Goal: Task Accomplishment & Management: Complete application form

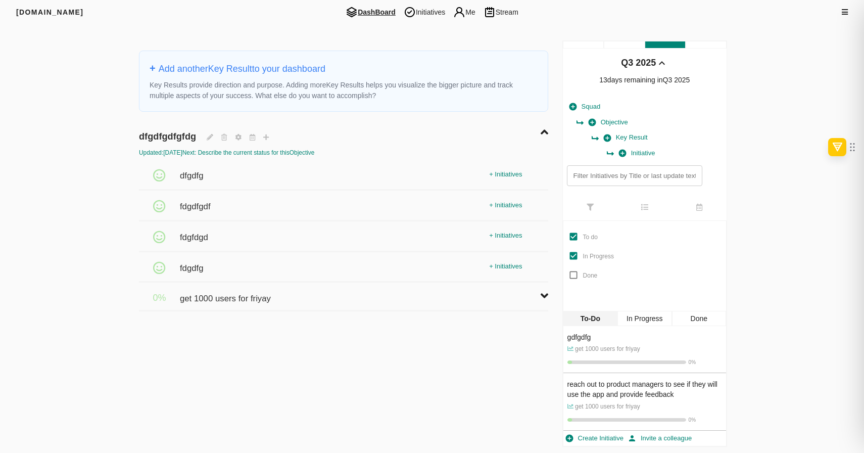
click at [844, 13] on icon at bounding box center [844, 12] width 6 height 7
click at [230, 299] on div at bounding box center [432, 226] width 864 height 453
click at [254, 296] on span "get 1000 users for friyay" at bounding box center [226, 293] width 93 height 22
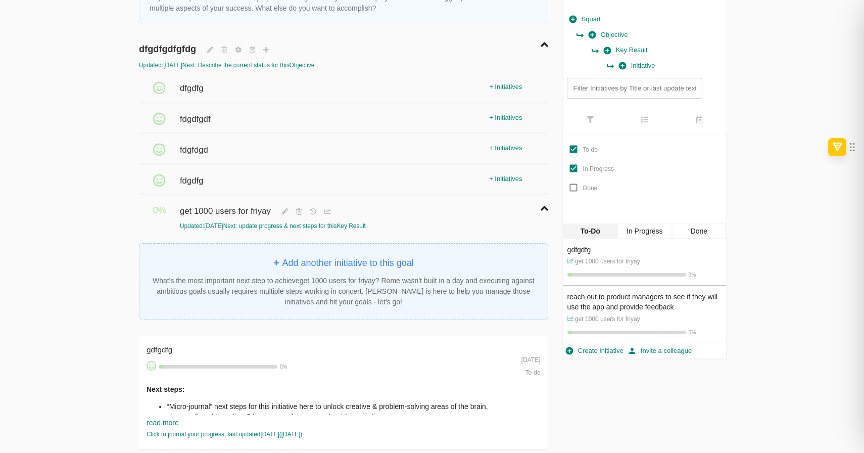
scroll to position [223, 0]
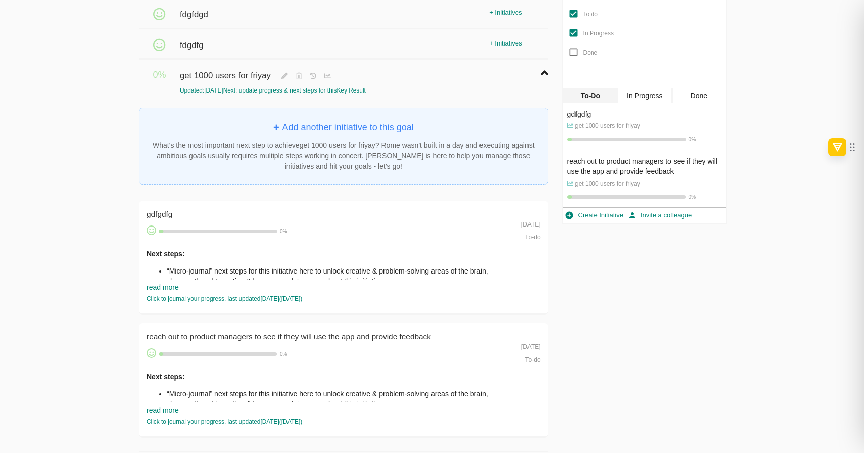
click at [168, 216] on div "gdfgdfg" at bounding box center [161, 214] width 30 height 13
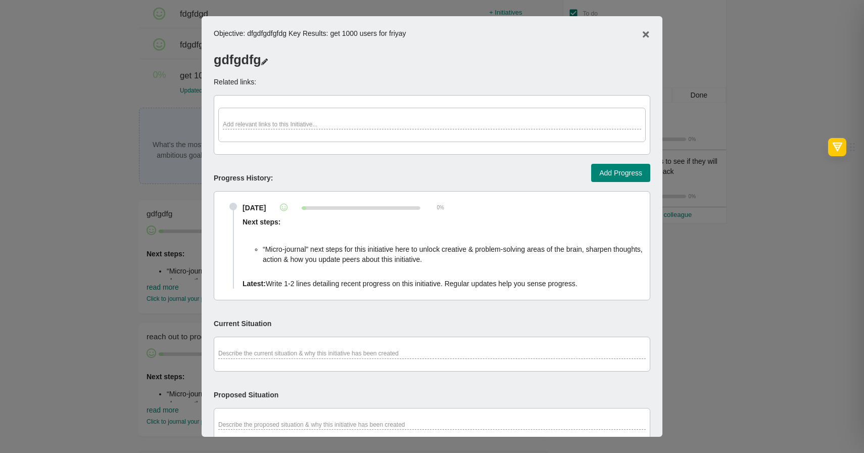
scroll to position [326, 0]
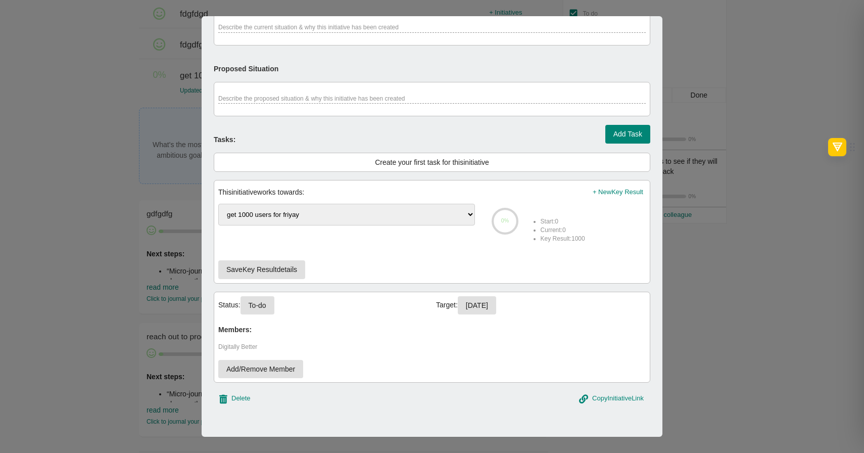
click at [239, 403] on span "Delete" at bounding box center [240, 398] width 19 height 12
click at [298, 403] on span "Yes, Delete" at bounding box center [299, 399] width 36 height 13
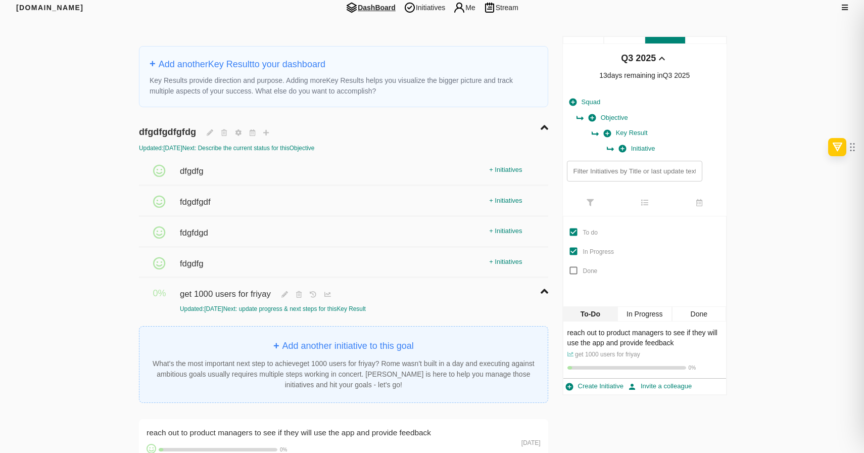
scroll to position [100, 0]
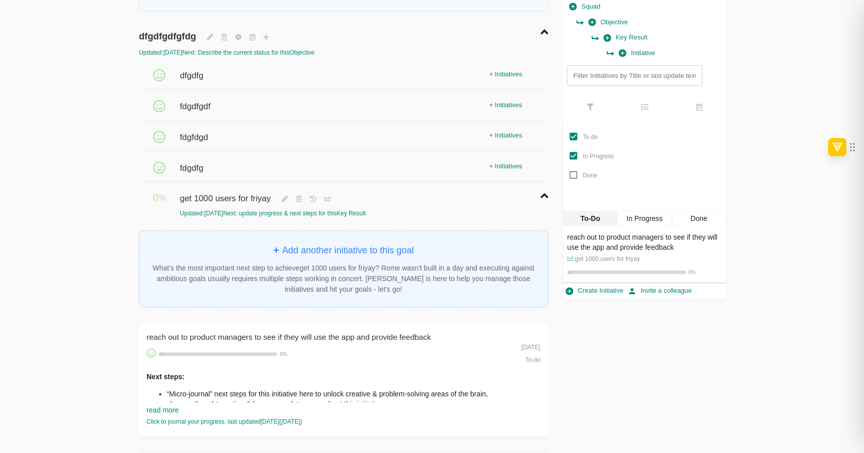
click at [324, 328] on div "reach out to product managers to see if they will use the app and provide feedb…" at bounding box center [343, 380] width 409 height 115
click at [322, 336] on span "reach out to product managers to see if they will use the app and provide feedb…" at bounding box center [290, 336] width 288 height 9
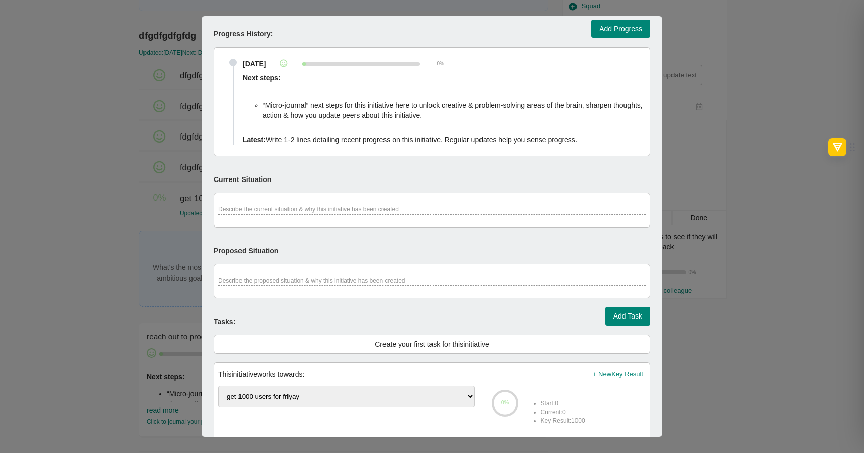
scroll to position [344, 0]
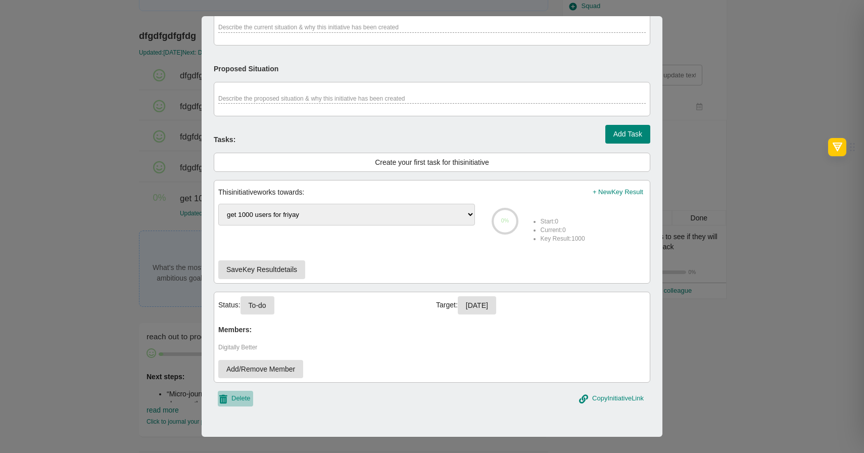
click at [246, 393] on span "Delete" at bounding box center [240, 398] width 19 height 12
click at [301, 395] on span "Yes, Delete" at bounding box center [299, 399] width 36 height 13
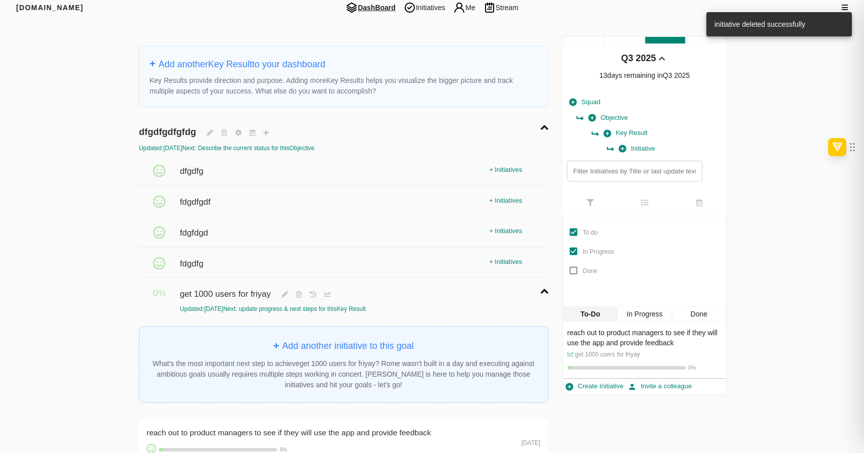
scroll to position [100, 0]
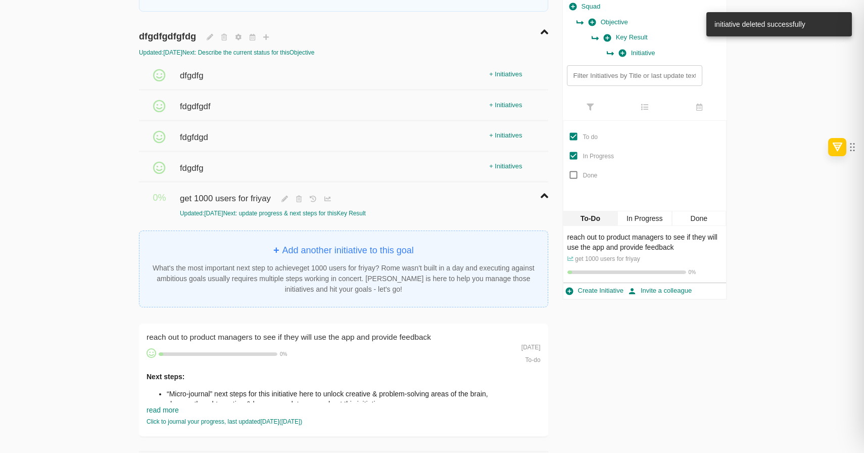
click at [194, 160] on span "fdgdfg" at bounding box center [193, 163] width 26 height 22
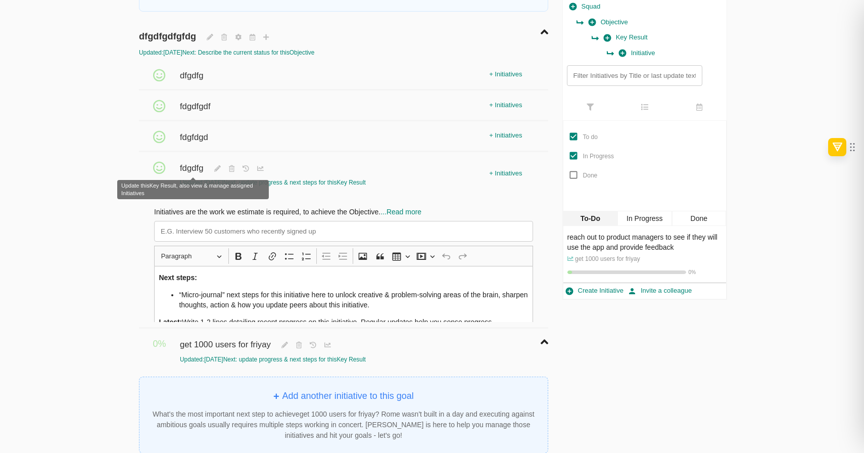
scroll to position [42, 0]
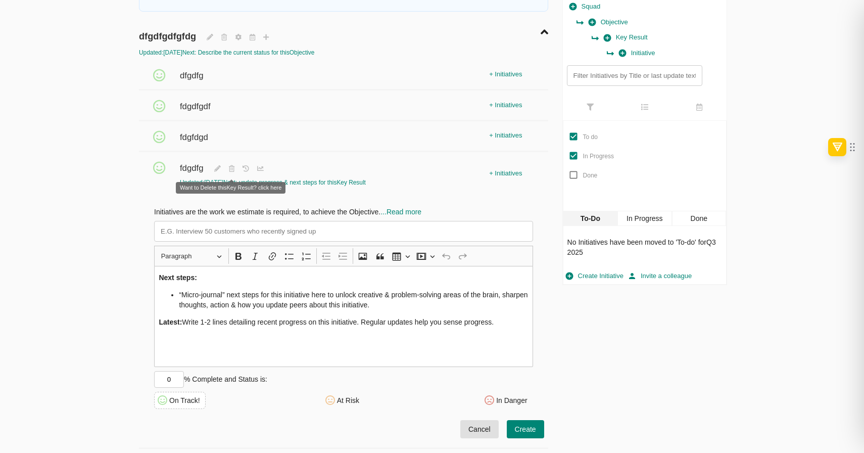
click at [229, 171] on icon at bounding box center [232, 169] width 14 height 15
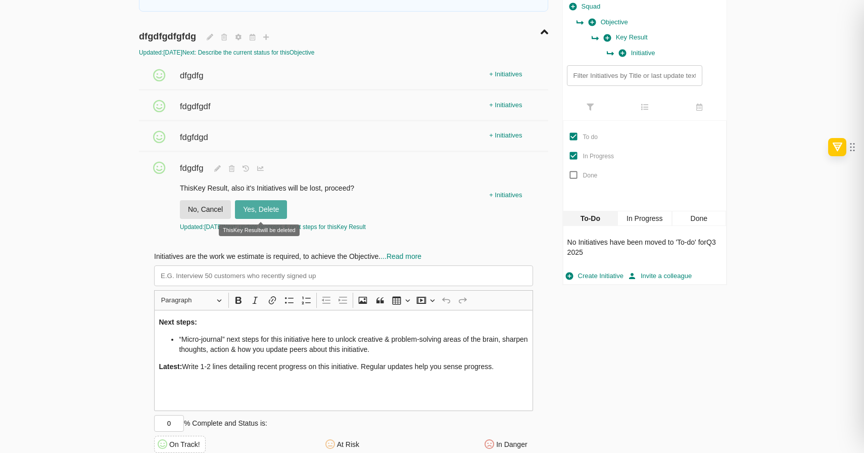
click at [247, 206] on span "Yes, Delete" at bounding box center [261, 209] width 36 height 13
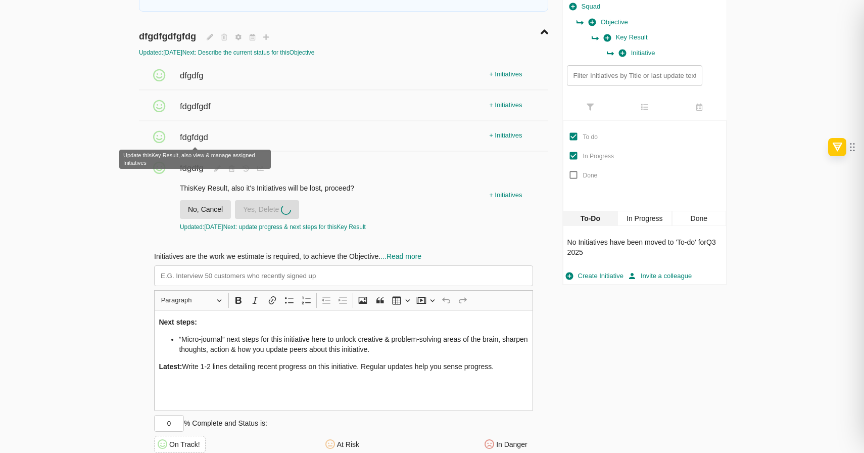
click at [197, 134] on span "fdgfdgd" at bounding box center [195, 132] width 31 height 22
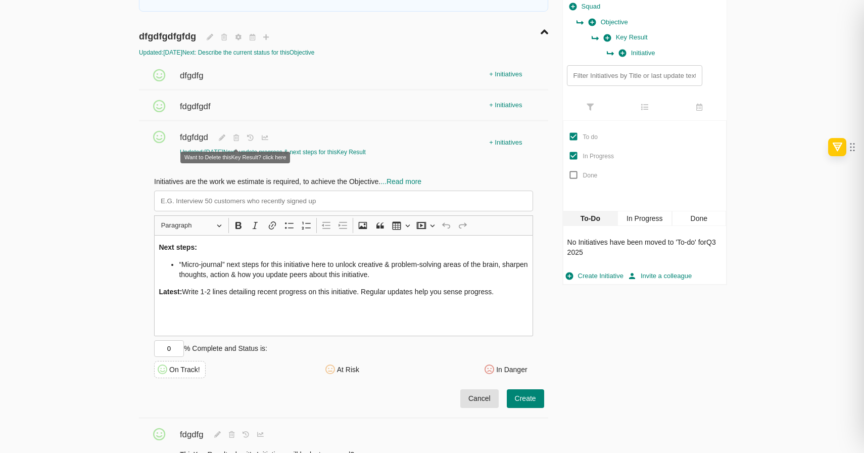
click at [239, 133] on icon at bounding box center [236, 138] width 14 height 15
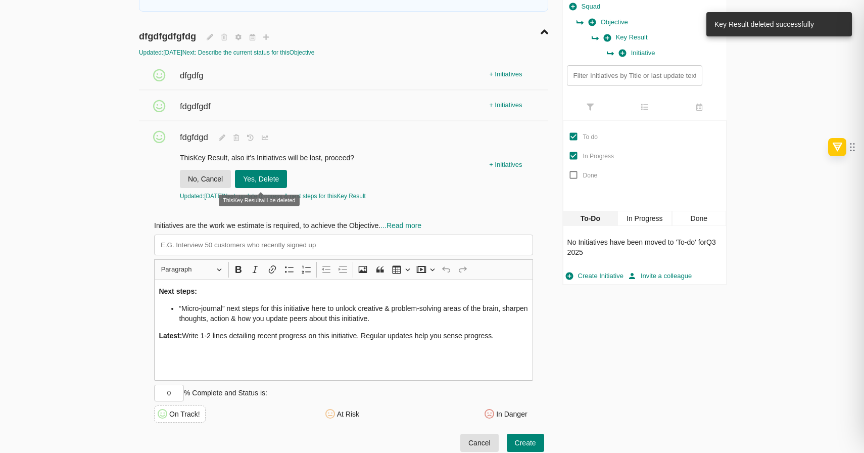
click at [278, 175] on span "Yes, Delete" at bounding box center [261, 179] width 36 height 13
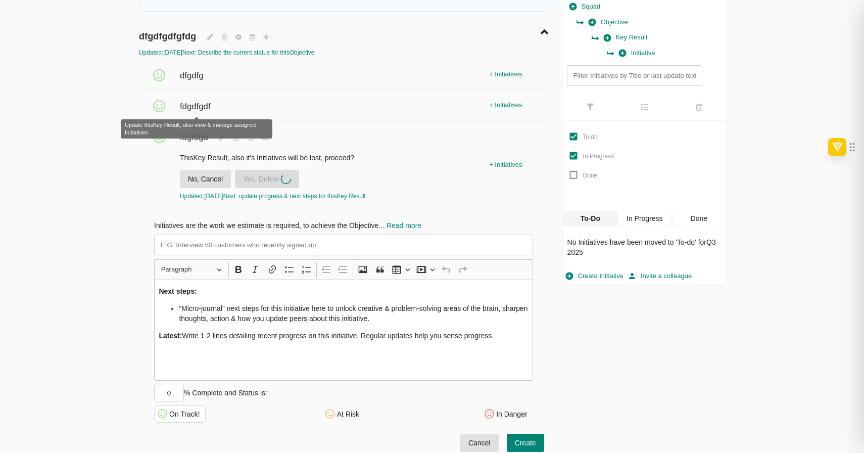
click at [187, 111] on span "fdgdfgdf" at bounding box center [196, 101] width 33 height 22
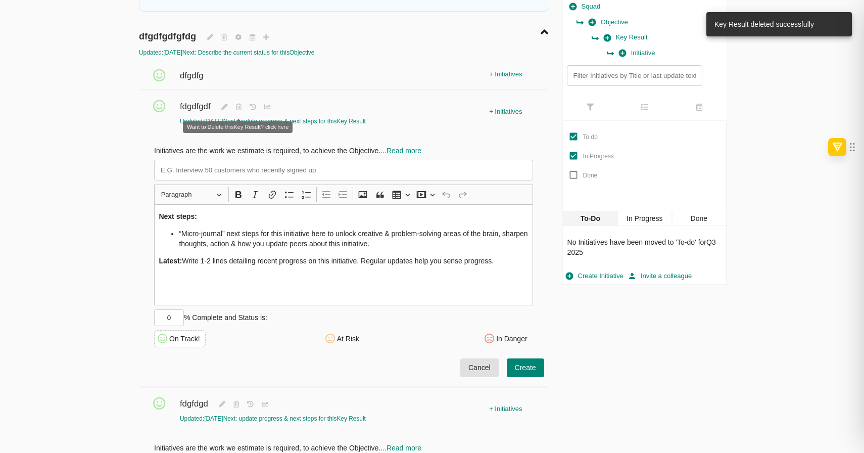
click at [237, 110] on icon at bounding box center [239, 107] width 14 height 15
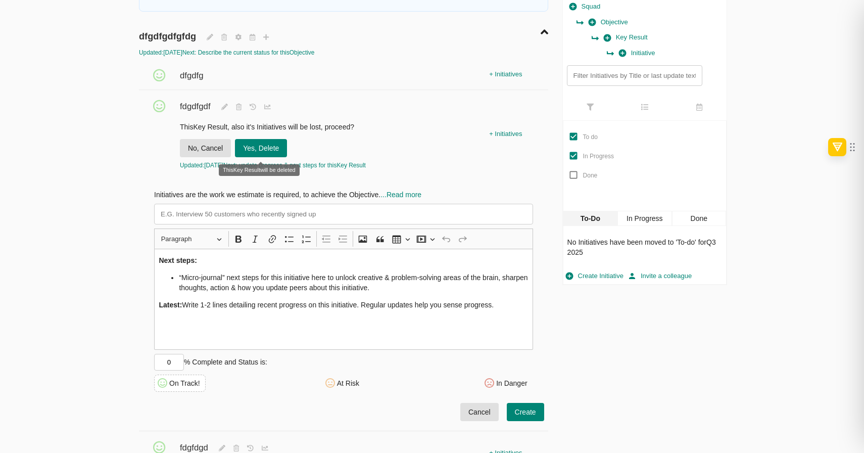
click at [270, 144] on span "Yes, Delete" at bounding box center [261, 148] width 36 height 13
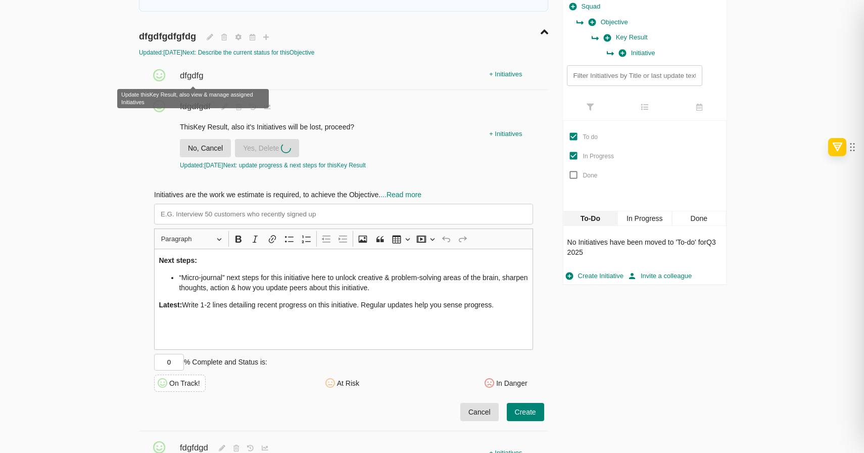
click at [194, 73] on span "dfgdfg" at bounding box center [193, 71] width 26 height 22
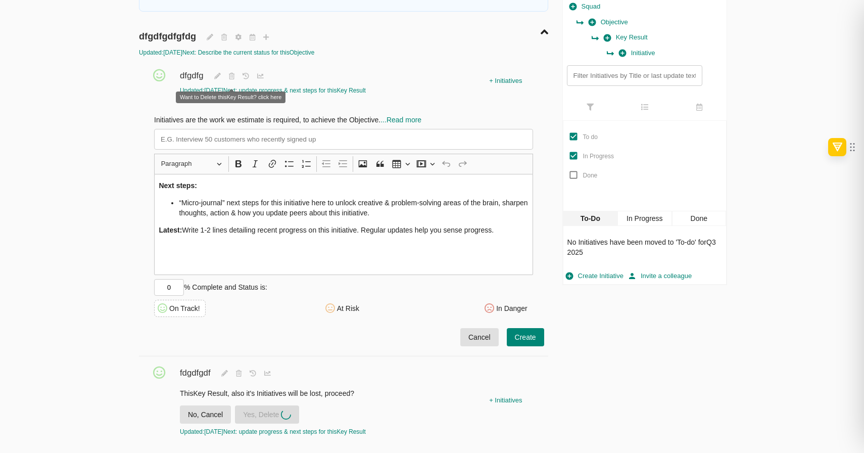
click at [233, 78] on icon at bounding box center [232, 76] width 14 height 15
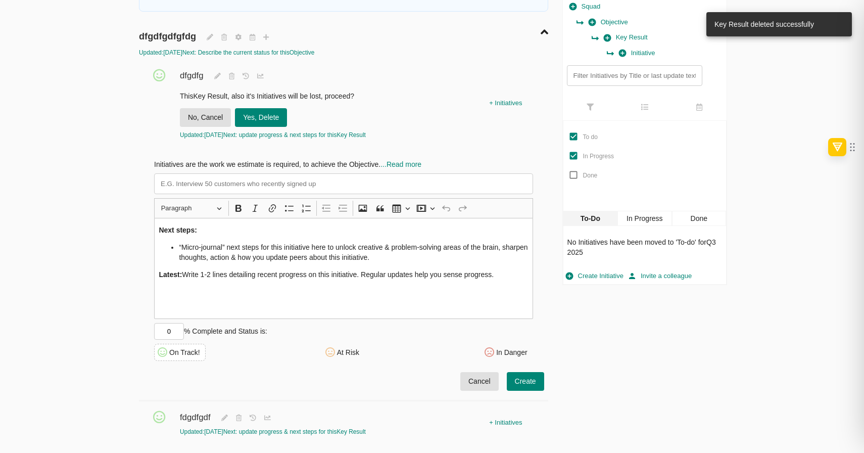
click at [268, 121] on span "Yes, Delete" at bounding box center [261, 117] width 36 height 13
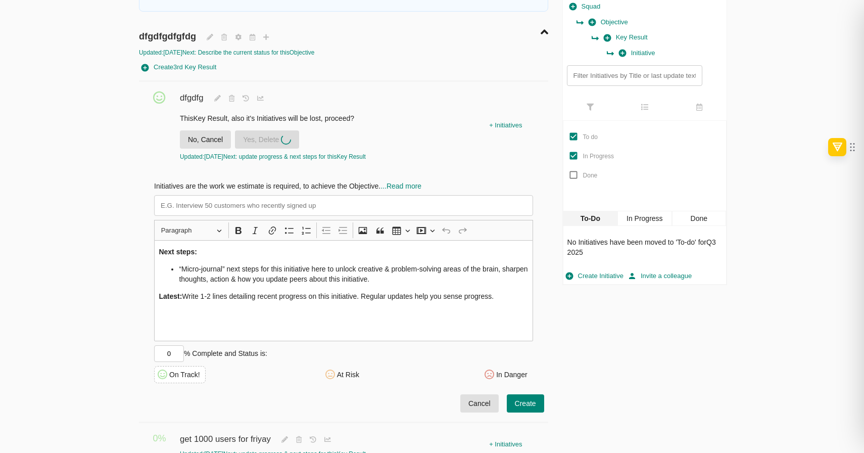
click at [86, 175] on div "[DOMAIN_NAME] DashBoard Initiatives Me Stream Filters Q3 2025 + Add another Key…" at bounding box center [432, 234] width 864 height 668
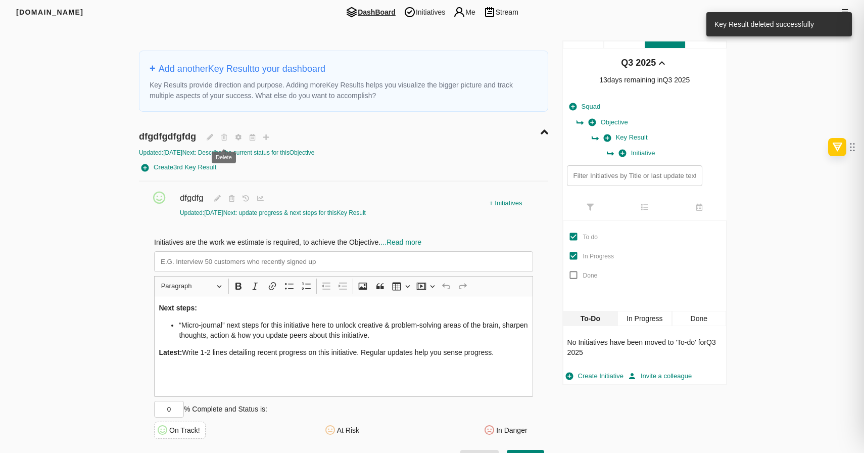
click at [229, 141] on icon at bounding box center [224, 137] width 14 height 15
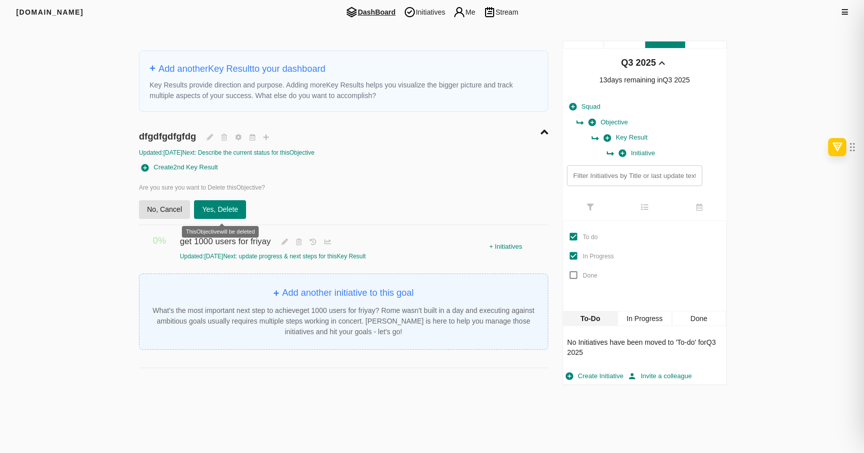
click at [220, 211] on span "Yes, Delete" at bounding box center [220, 209] width 36 height 13
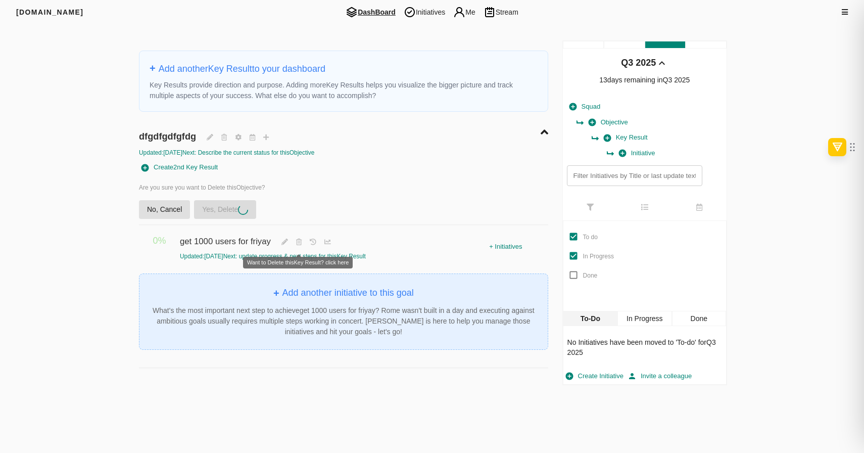
click at [295, 286] on div "+ Add another initiative to this goal" at bounding box center [344, 293] width 384 height 15
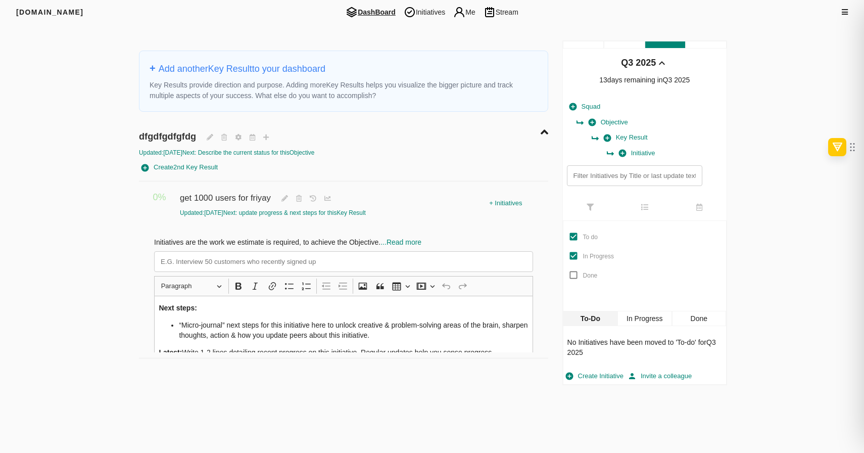
scroll to position [32, 0]
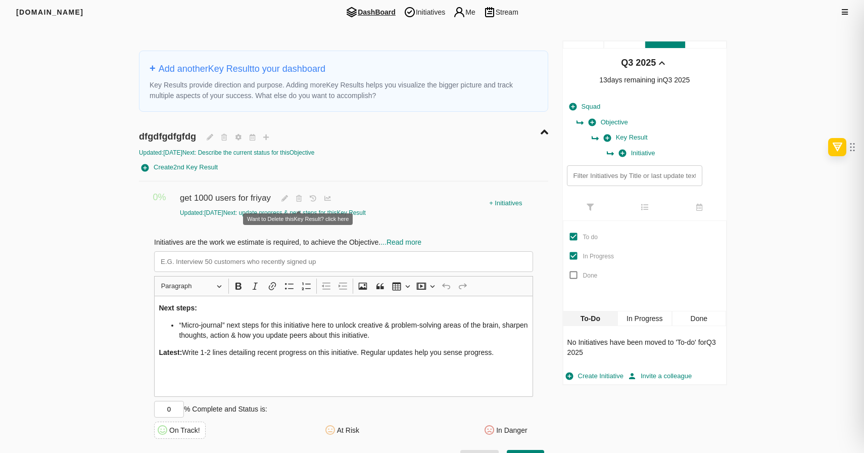
click at [297, 195] on icon at bounding box center [299, 198] width 14 height 15
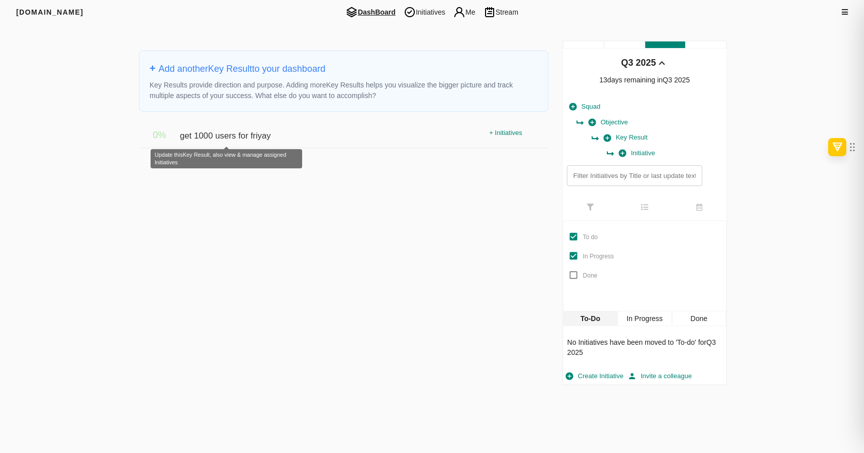
click at [258, 132] on span "get 1000 users for friyay" at bounding box center [226, 131] width 93 height 22
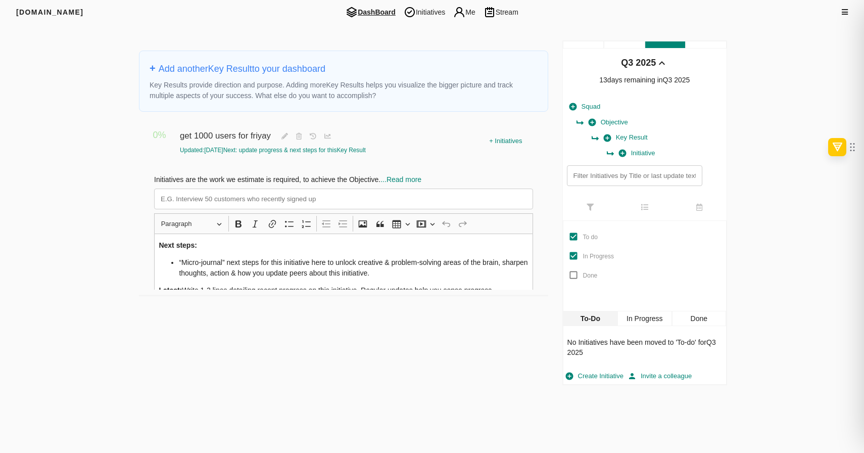
scroll to position [42, 0]
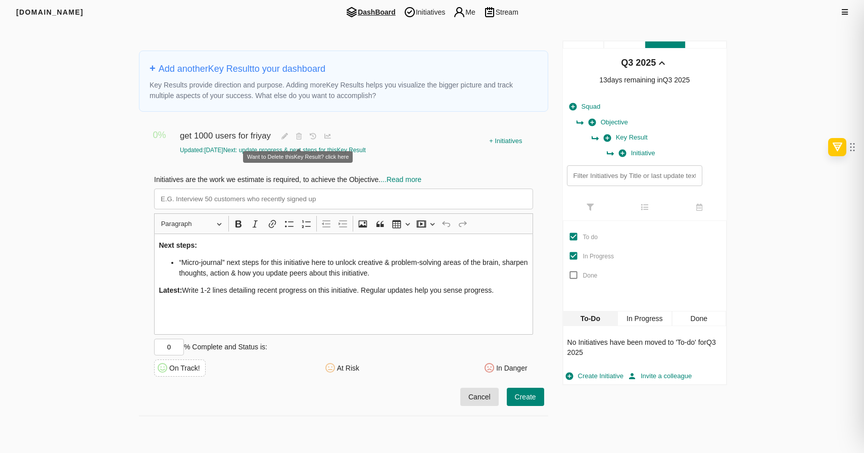
click at [297, 140] on icon at bounding box center [299, 136] width 14 height 15
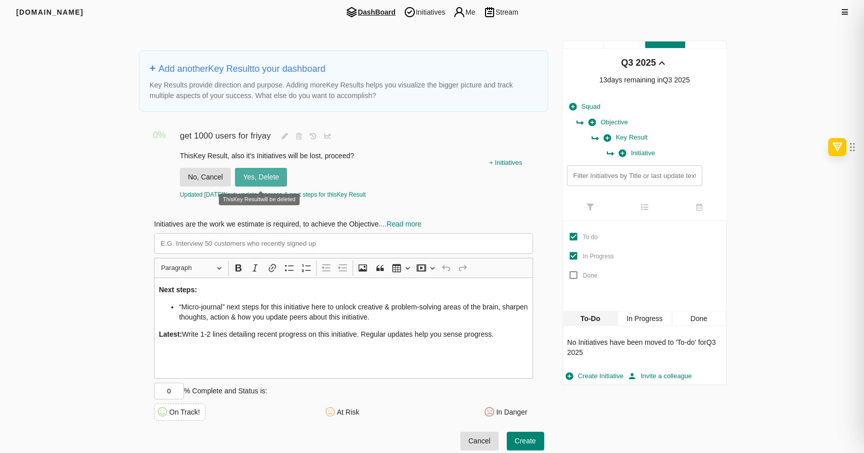
click at [271, 177] on span "Yes, Delete" at bounding box center [261, 177] width 36 height 13
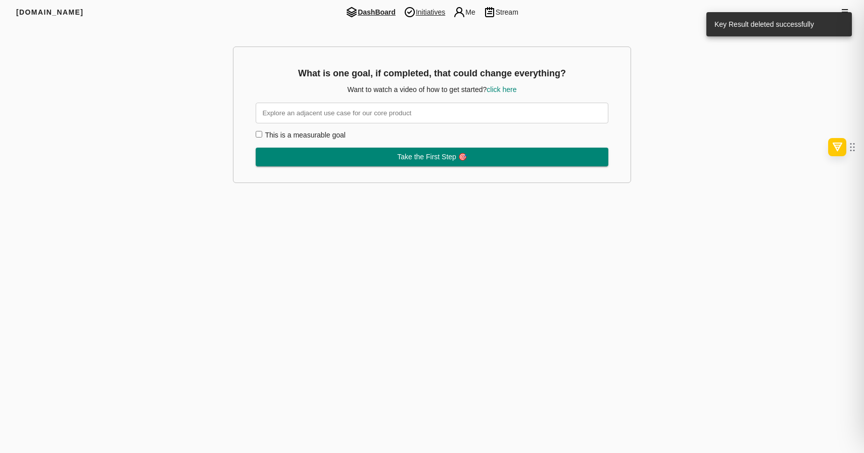
click at [430, 14] on span "Initiatives" at bounding box center [424, 12] width 49 height 12
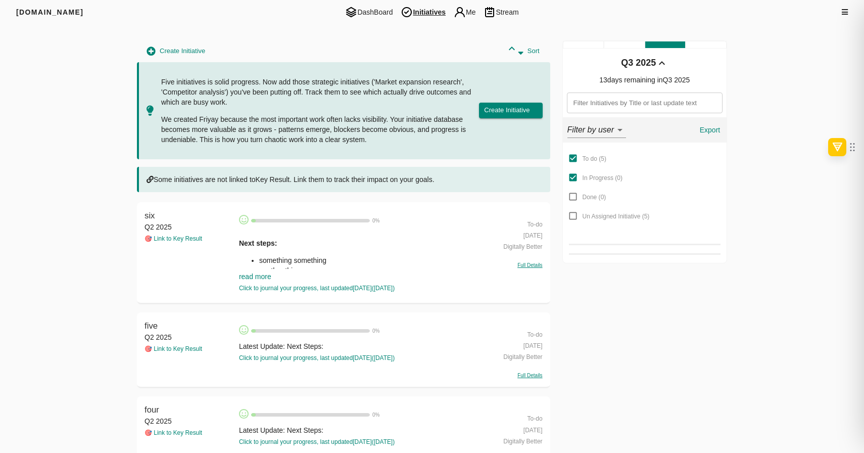
scroll to position [244, 0]
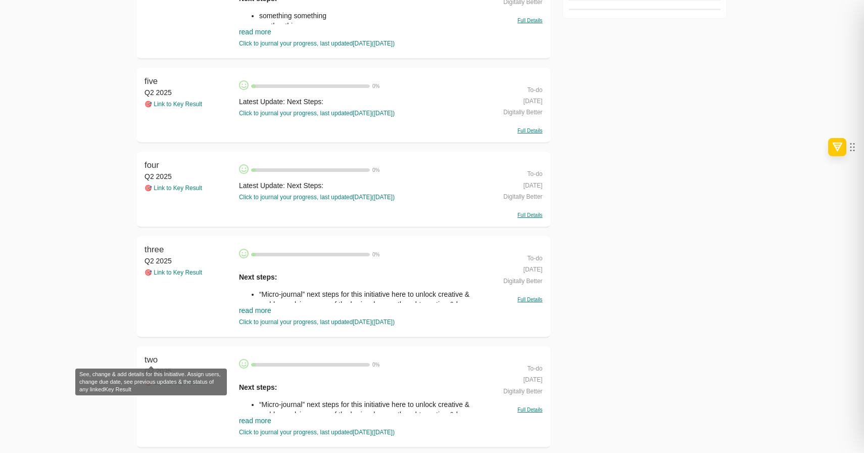
click at [156, 355] on span "two" at bounding box center [150, 360] width 13 height 10
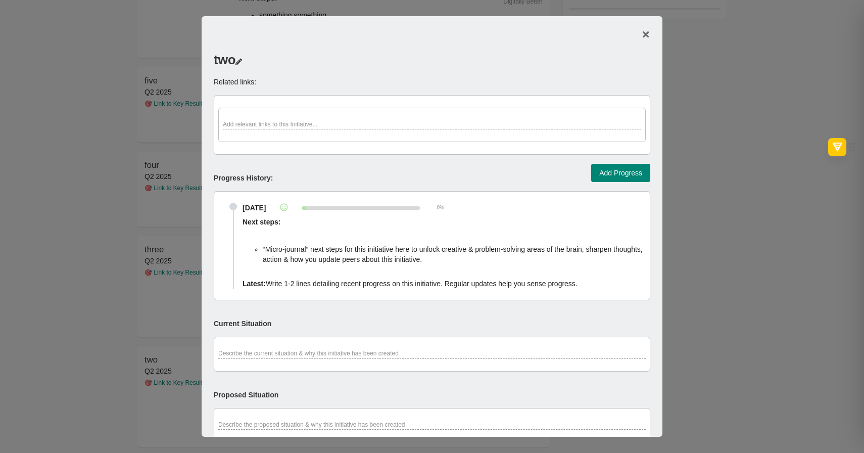
scroll to position [326, 0]
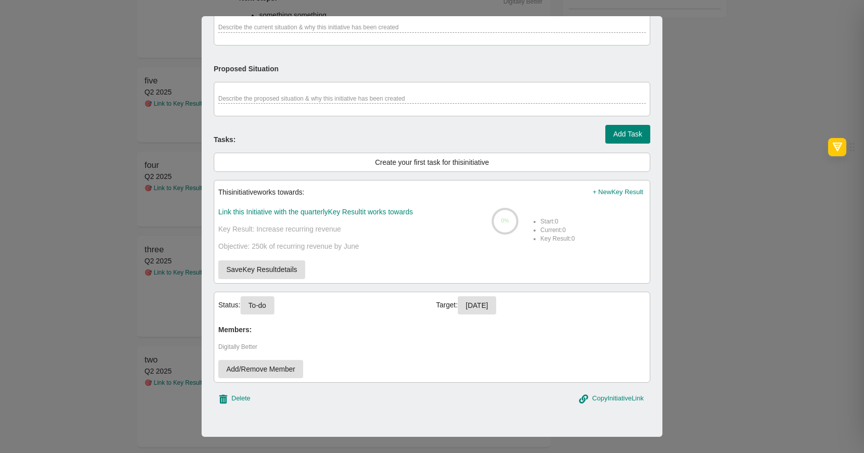
click at [245, 396] on span "Delete" at bounding box center [240, 398] width 19 height 12
click at [314, 403] on span "Yes, Delete" at bounding box center [299, 399] width 36 height 13
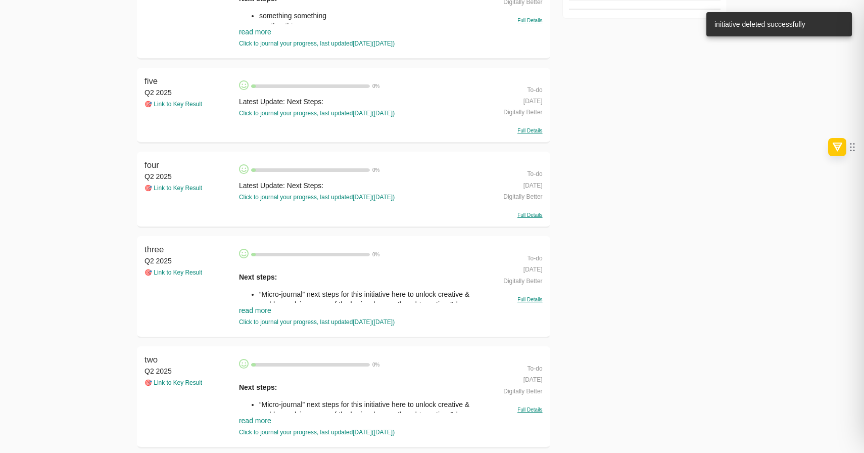
click at [159, 250] on span "three" at bounding box center [153, 249] width 19 height 10
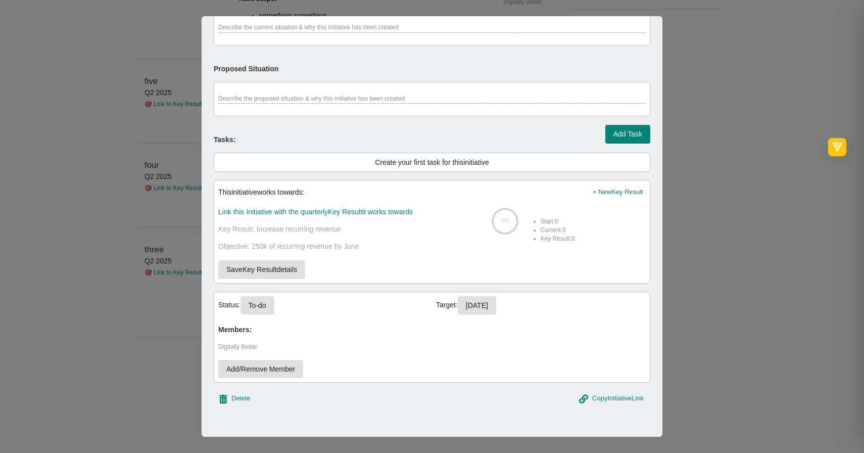
click at [244, 397] on span "Delete" at bounding box center [240, 398] width 19 height 12
click at [282, 400] on span "Yes, Delete" at bounding box center [299, 399] width 36 height 13
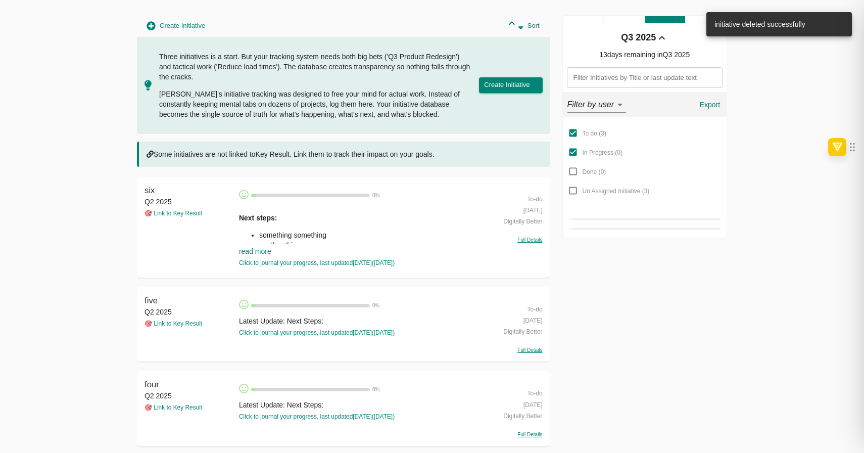
click at [149, 193] on span "six" at bounding box center [149, 190] width 11 height 10
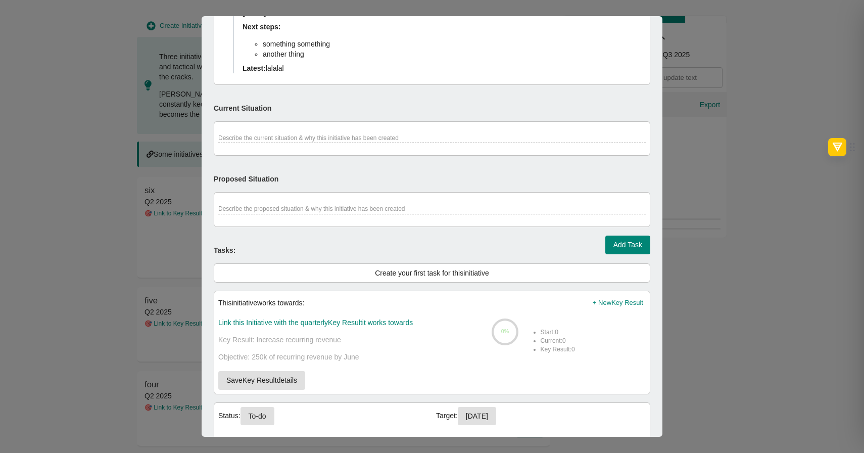
scroll to position [306, 0]
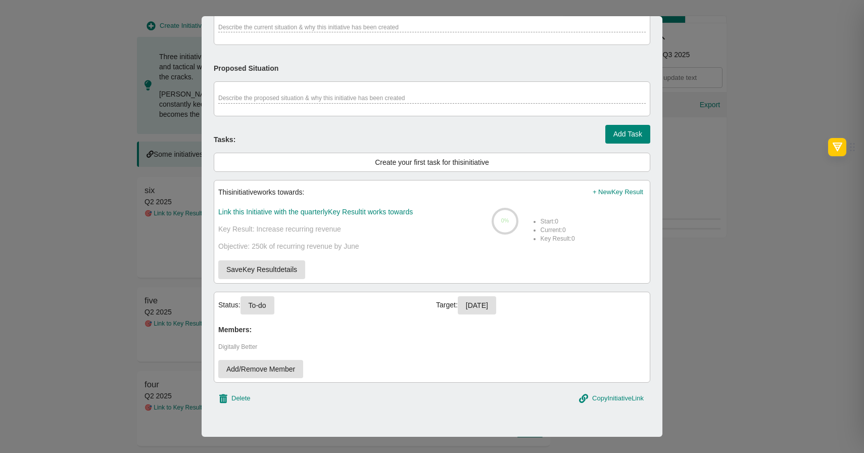
click at [98, 269] on div at bounding box center [432, 226] width 864 height 453
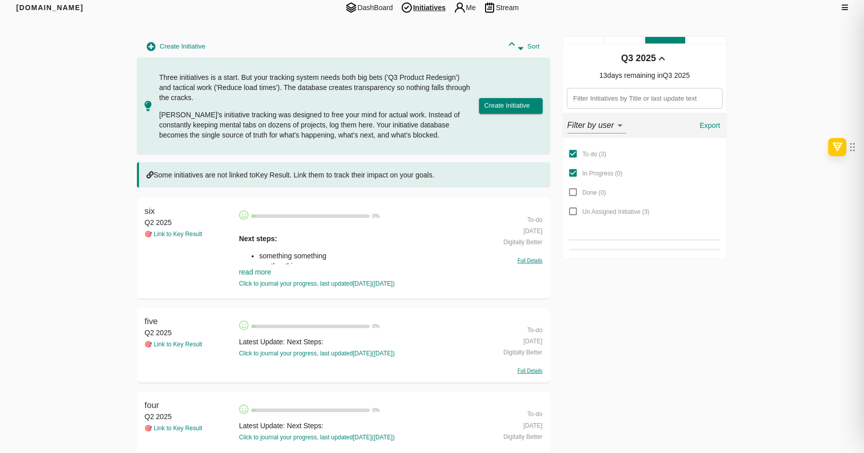
scroll to position [25, 0]
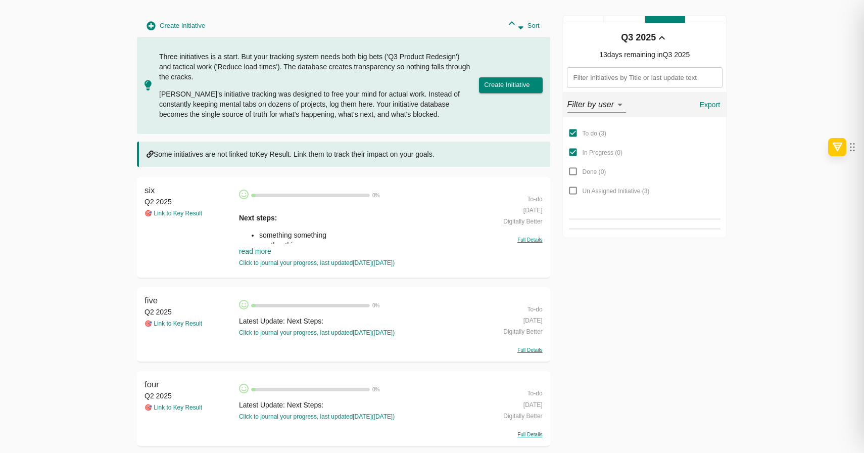
click at [155, 192] on div "six" at bounding box center [188, 190] width 89 height 12
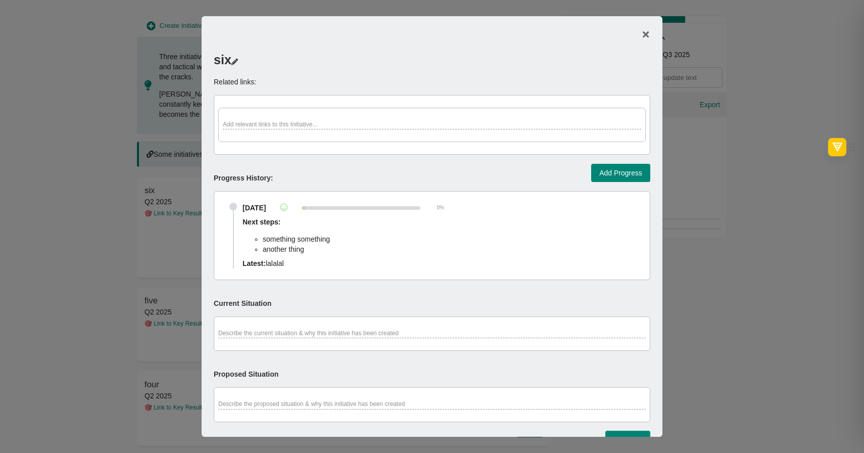
scroll to position [306, 0]
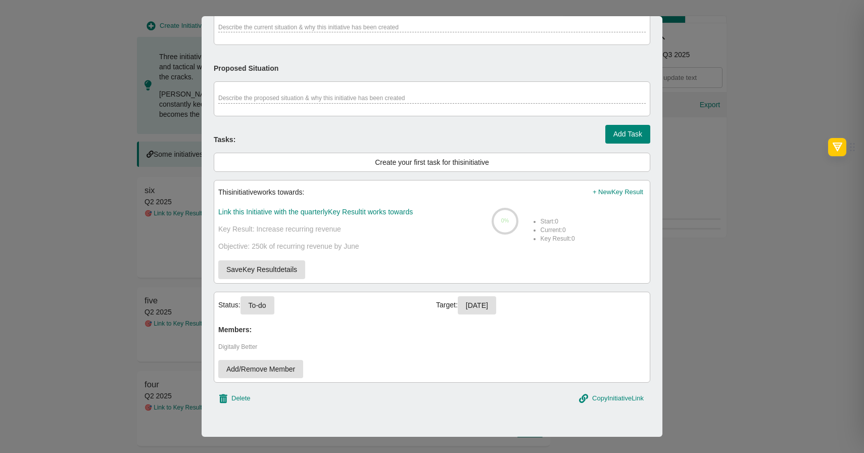
click at [232, 401] on span "Delete" at bounding box center [240, 398] width 19 height 12
click at [305, 400] on span "Yes, Delete" at bounding box center [299, 399] width 36 height 13
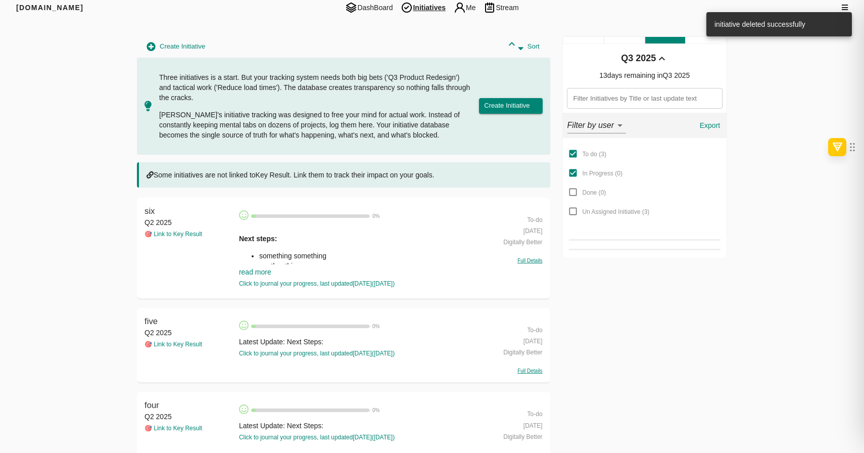
scroll to position [25, 0]
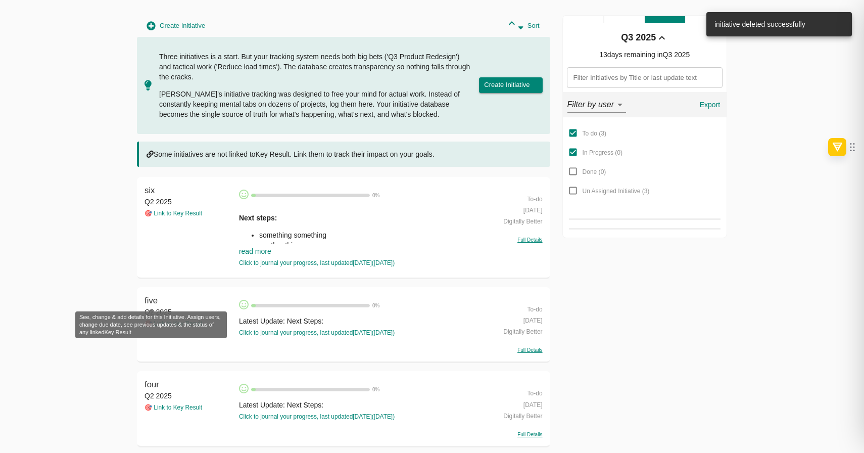
click at [150, 297] on span "five" at bounding box center [150, 300] width 13 height 10
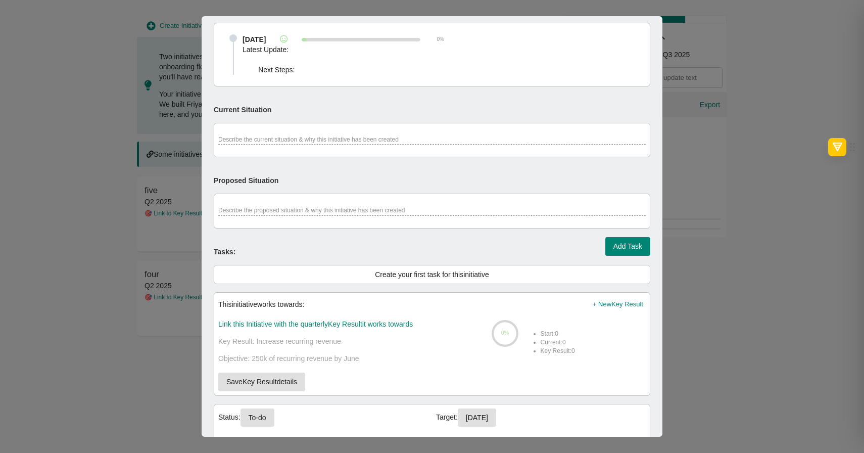
scroll to position [280, 0]
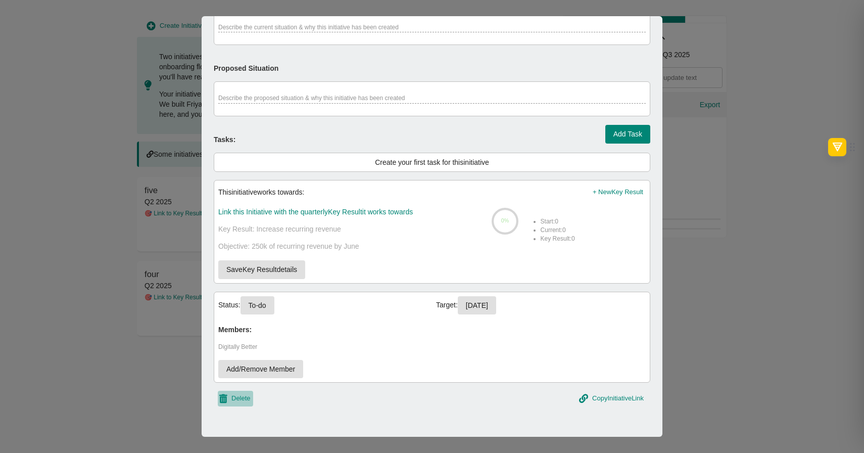
click at [244, 403] on span "Delete" at bounding box center [240, 398] width 19 height 12
click at [311, 404] on span "Yes, Delete" at bounding box center [299, 399] width 36 height 13
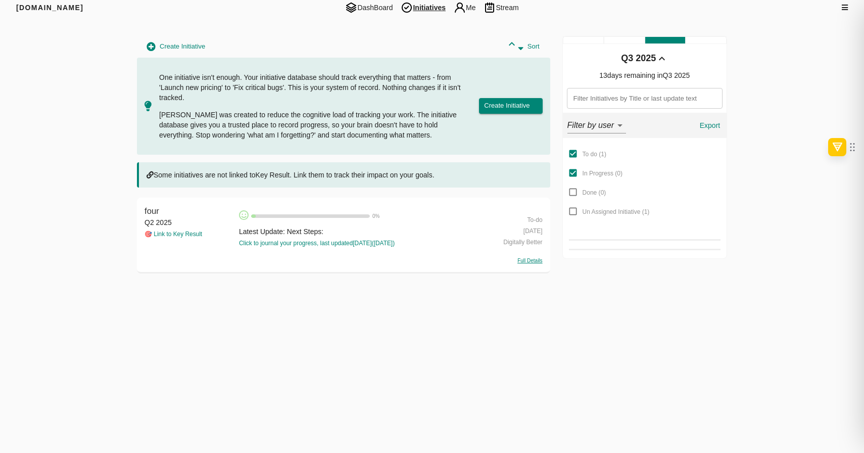
click at [142, 209] on div "four Q2 2025 🎯 Link to Key Result four 0 % Latest Update: Next Steps: Click to …" at bounding box center [343, 235] width 413 height 76
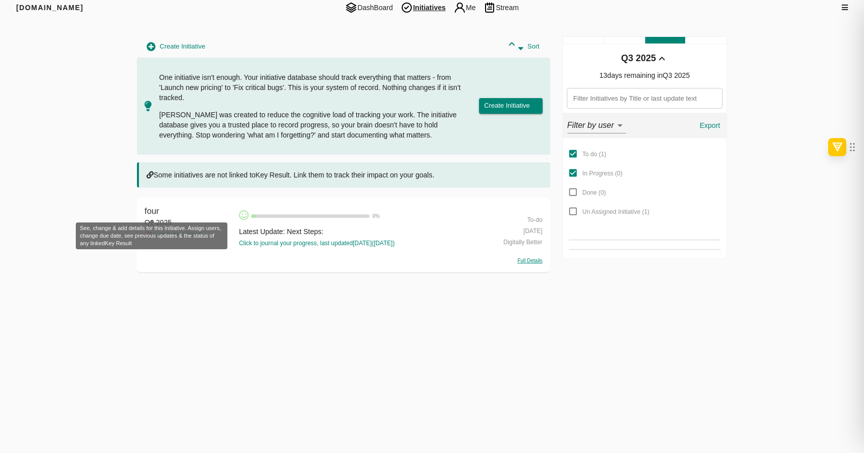
click at [150, 208] on span "four" at bounding box center [151, 211] width 15 height 10
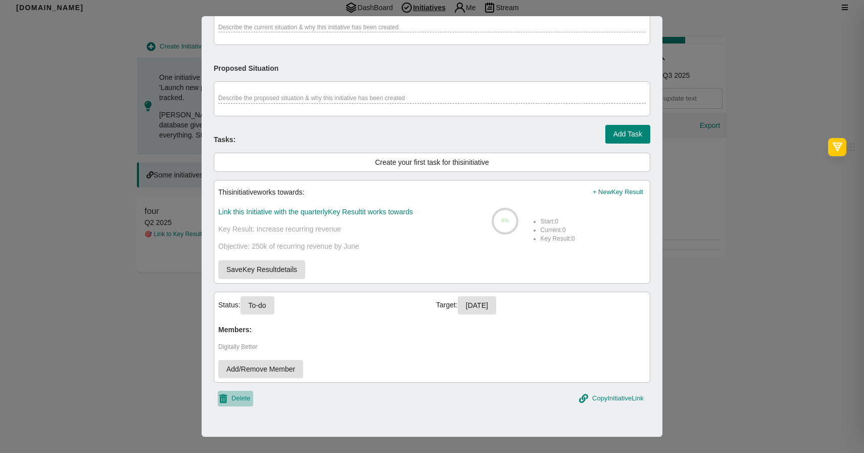
click at [218, 402] on button "Delete" at bounding box center [235, 398] width 35 height 16
click at [295, 395] on span "Yes, Delete" at bounding box center [299, 399] width 36 height 13
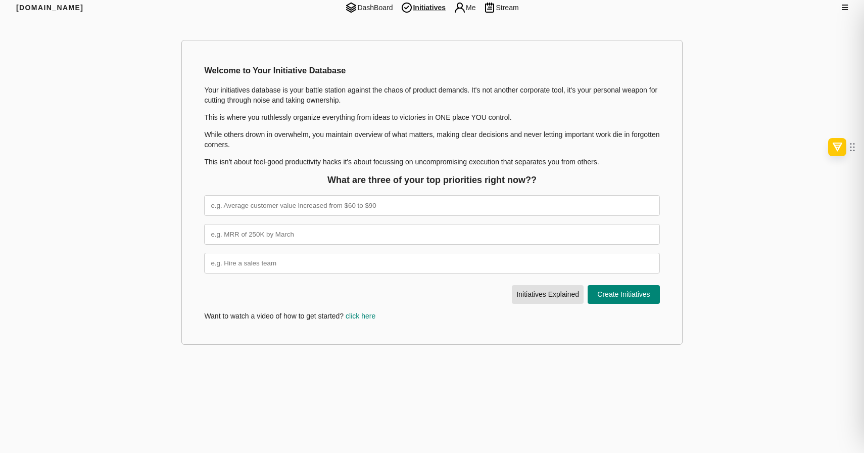
click at [11, 281] on div "[DOMAIN_NAME] DashBoard Initiatives Me Stream Filters Q3 2025 Welcome to Your I…" at bounding box center [432, 171] width 864 height 353
click at [335, 207] on input "text" at bounding box center [431, 205] width 455 height 21
click at [361, 167] on div "Welcome to Your Initiative Database Your initiatives database is your battle st…" at bounding box center [432, 192] width 502 height 305
click at [358, 204] on input "text" at bounding box center [431, 205] width 455 height 21
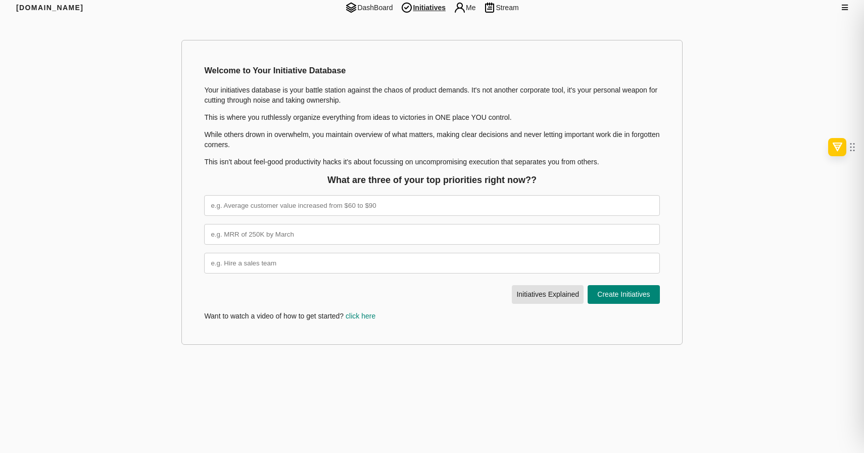
type input "priority initiatives1"
click at [342, 238] on input "text" at bounding box center [431, 234] width 455 height 21
type input "priority initiatives2"
click at [336, 254] on input "text" at bounding box center [431, 263] width 455 height 21
type input "something else again"
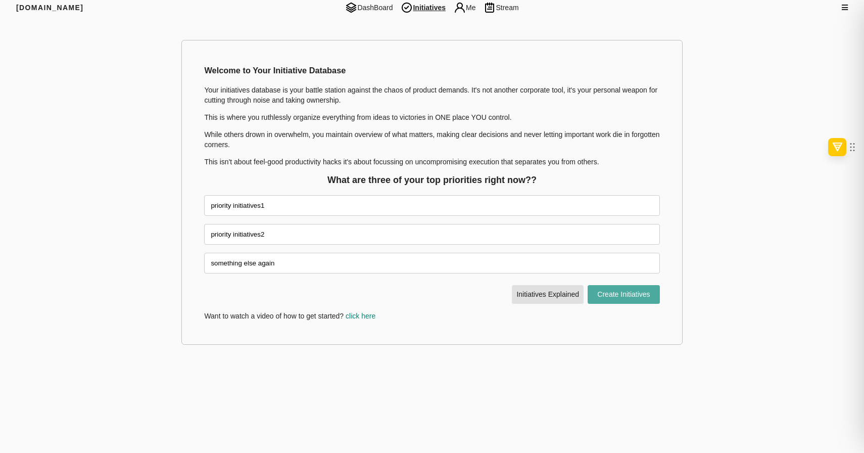
click at [606, 289] on span "Create Initiatives" at bounding box center [623, 294] width 65 height 13
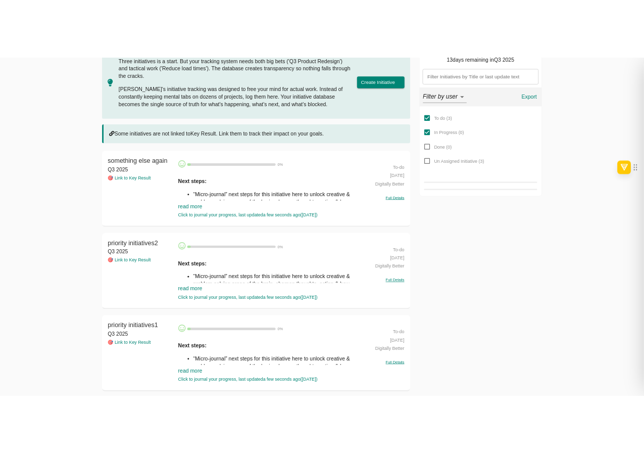
scroll to position [0, 0]
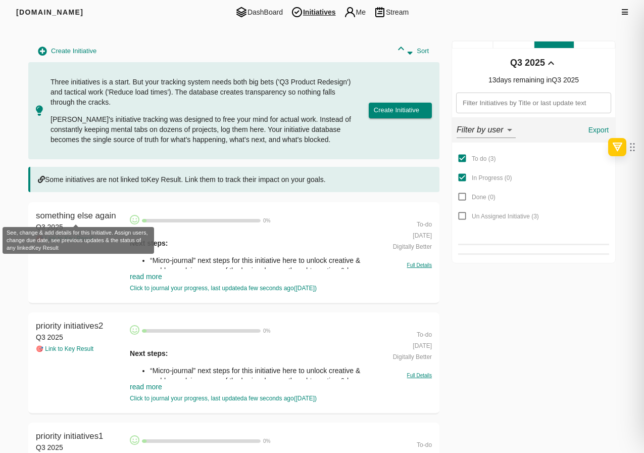
click at [105, 214] on span "something else again" at bounding box center [76, 216] width 80 height 10
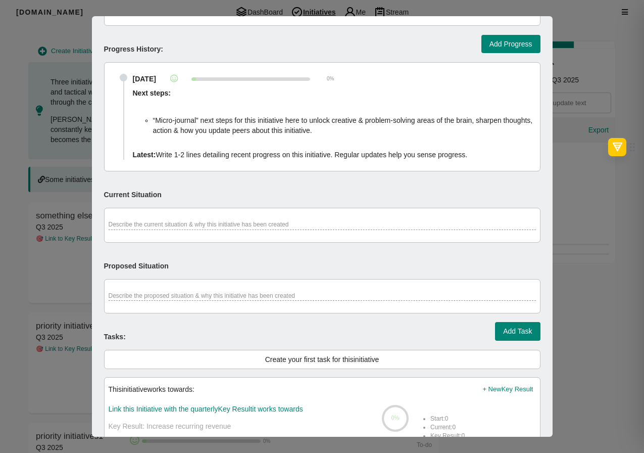
scroll to position [326, 0]
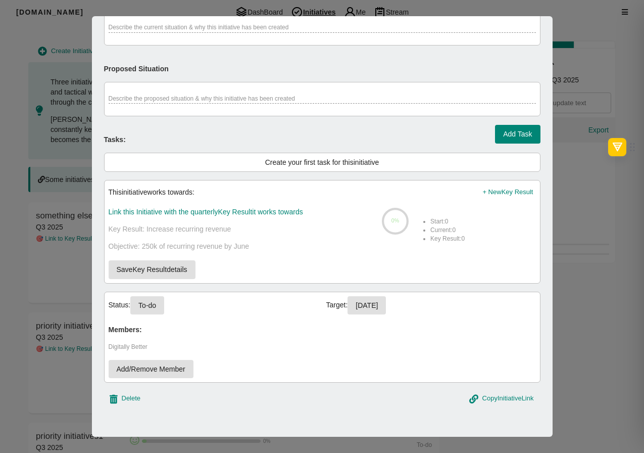
click at [135, 393] on span "Delete" at bounding box center [131, 398] width 19 height 12
click at [189, 390] on div "something else again Related links: Add relevant links to this Initiative... Pr…" at bounding box center [322, 65] width 436 height 725
click at [177, 403] on span "Yes, Delete" at bounding box center [189, 399] width 36 height 13
click at [71, 272] on div at bounding box center [322, 226] width 644 height 453
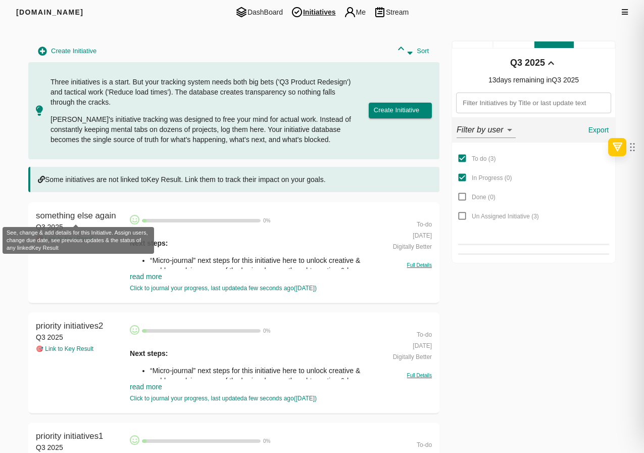
click at [79, 215] on span "something else again" at bounding box center [76, 216] width 80 height 10
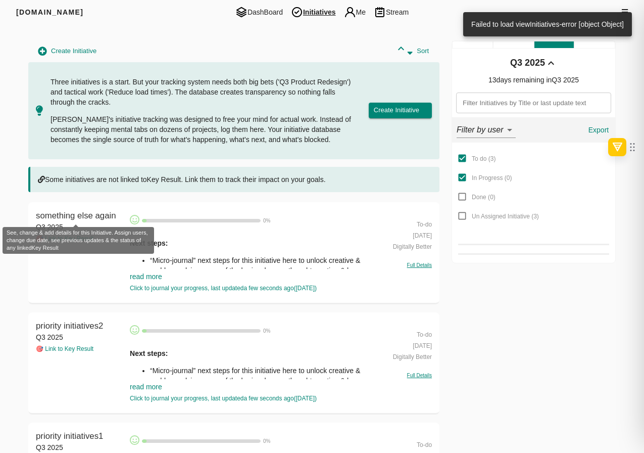
click at [82, 215] on span "something else again" at bounding box center [76, 216] width 80 height 10
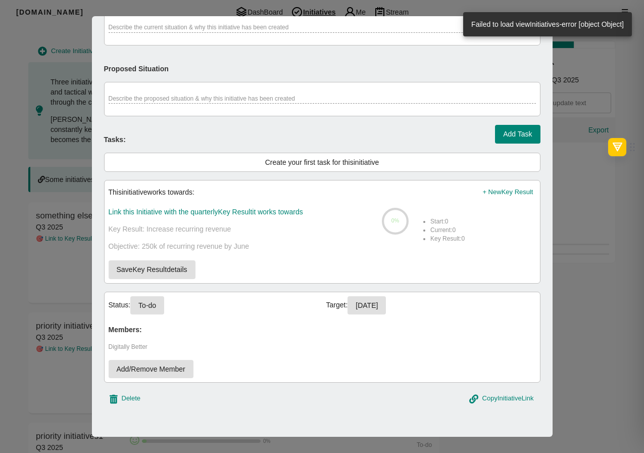
click at [132, 401] on span "Delete" at bounding box center [131, 398] width 19 height 12
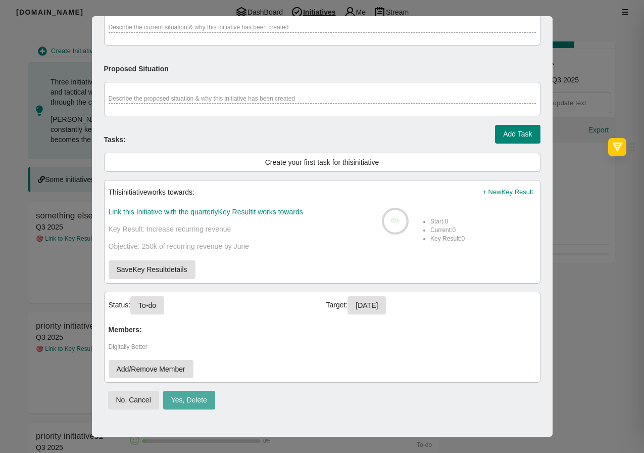
click at [176, 392] on button "Yes, Delete" at bounding box center [189, 399] width 52 height 19
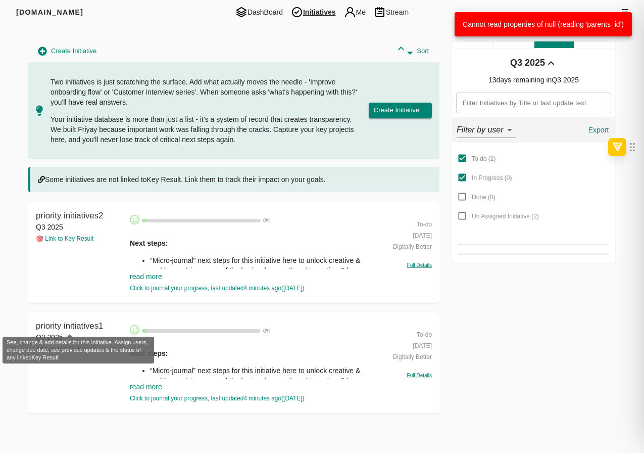
click at [81, 321] on span "priority initiatives1" at bounding box center [69, 326] width 67 height 10
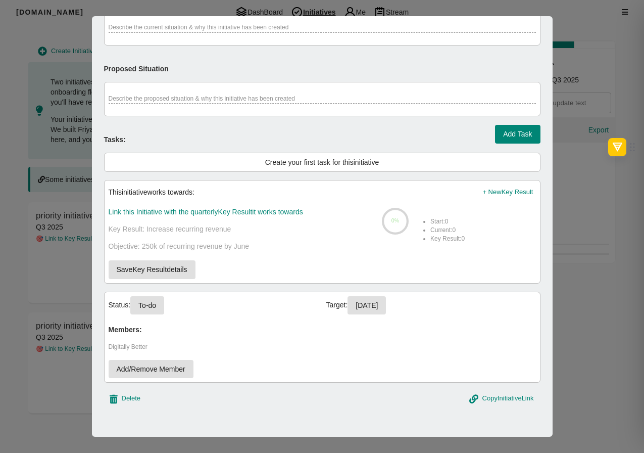
click at [139, 396] on span "Delete" at bounding box center [131, 398] width 19 height 12
click at [183, 393] on span "Yes, Delete" at bounding box center [189, 399] width 36 height 13
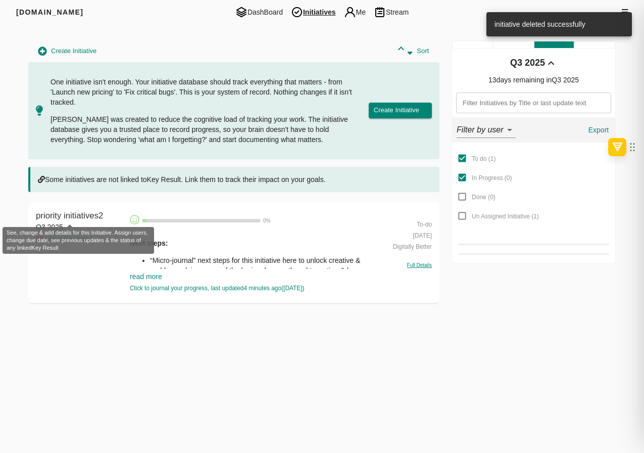
click at [93, 215] on span "priority initiatives2" at bounding box center [69, 216] width 67 height 10
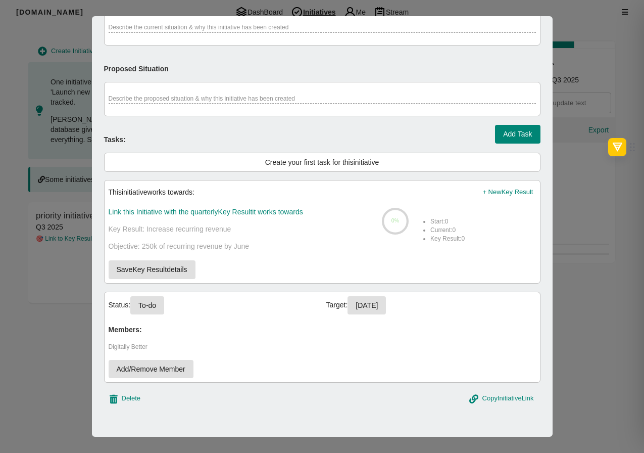
click at [132, 406] on button "Delete" at bounding box center [125, 398] width 35 height 16
click at [187, 405] on span "Yes, Delete" at bounding box center [189, 399] width 36 height 13
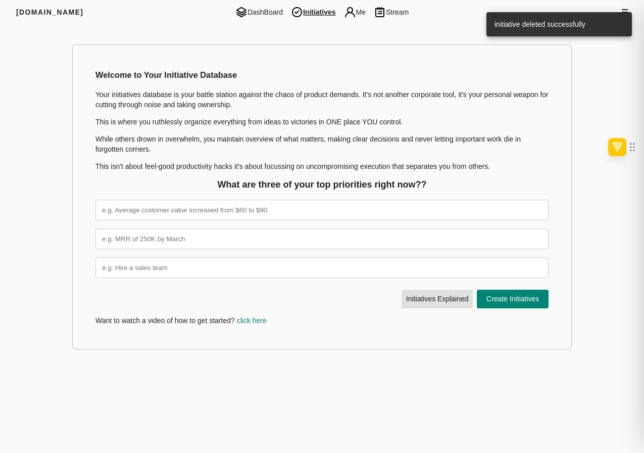
click at [604, 106] on div "Welcome to Your Initiative Database Your initiatives database is your battle st…" at bounding box center [321, 196] width 587 height 313
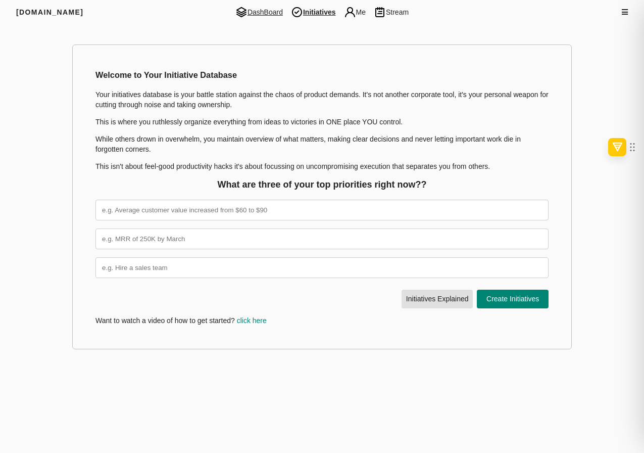
click at [268, 12] on span "DashBoard" at bounding box center [259, 12] width 56 height 12
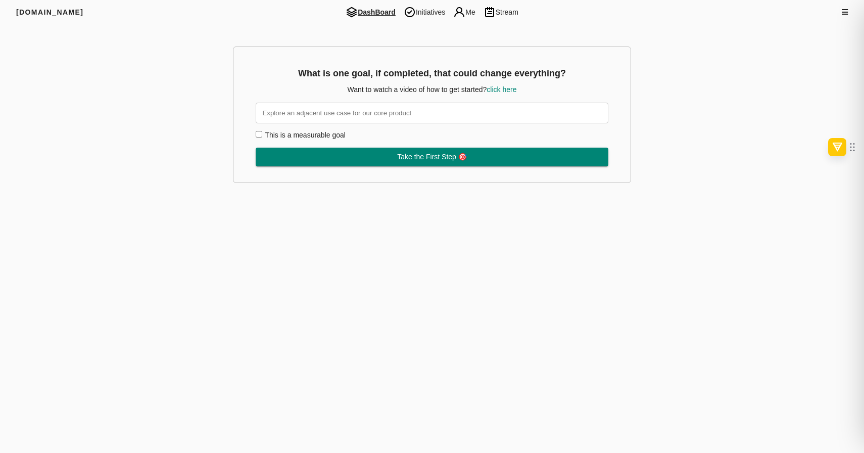
click at [481, 107] on input "text" at bounding box center [432, 113] width 352 height 21
type input "get 1000 users for friyay"
click at [318, 134] on label "This is a measurable goal" at bounding box center [305, 135] width 81 height 8
click at [262, 134] on input "This is a measurable goal" at bounding box center [259, 134] width 7 height 7
checkbox input "true"
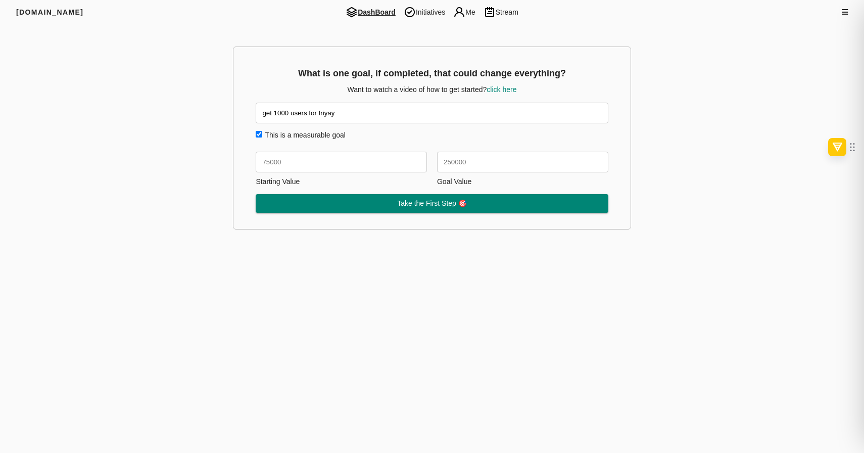
click at [322, 158] on input "text" at bounding box center [341, 162] width 171 height 21
type input "0"
click at [478, 155] on input "text" at bounding box center [522, 162] width 171 height 21
type input "1000"
click at [492, 201] on span "Take the First Step 🎯" at bounding box center [431, 203] width 345 height 13
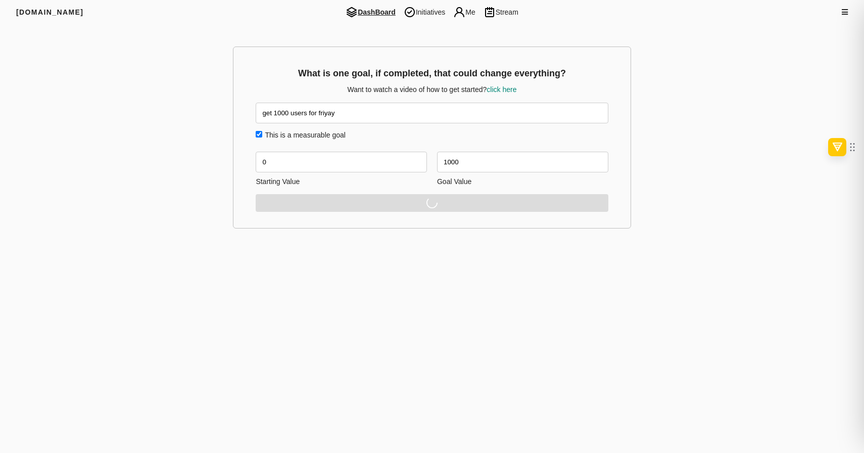
click at [752, 180] on div "Filters Q3 2025 What is one goal, if completed, that could change everything? W…" at bounding box center [432, 137] width 646 height 194
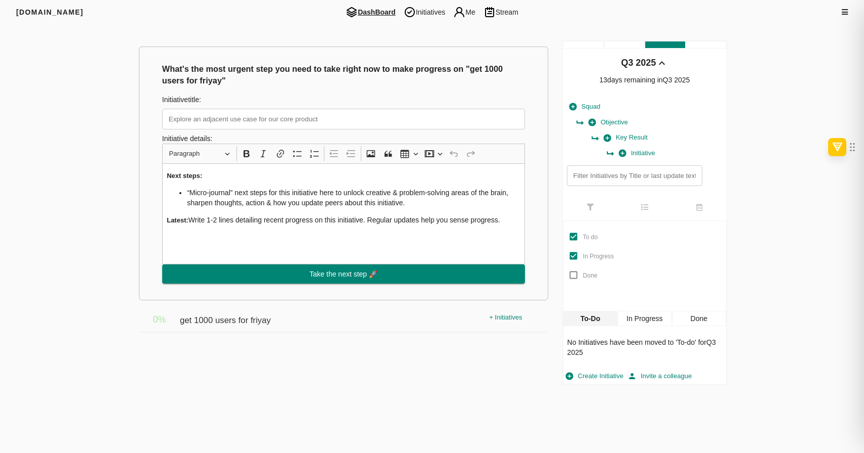
click at [388, 114] on input "text" at bounding box center [343, 119] width 363 height 21
type input "reach out to product managers to see if they will use the app and provide feedb…"
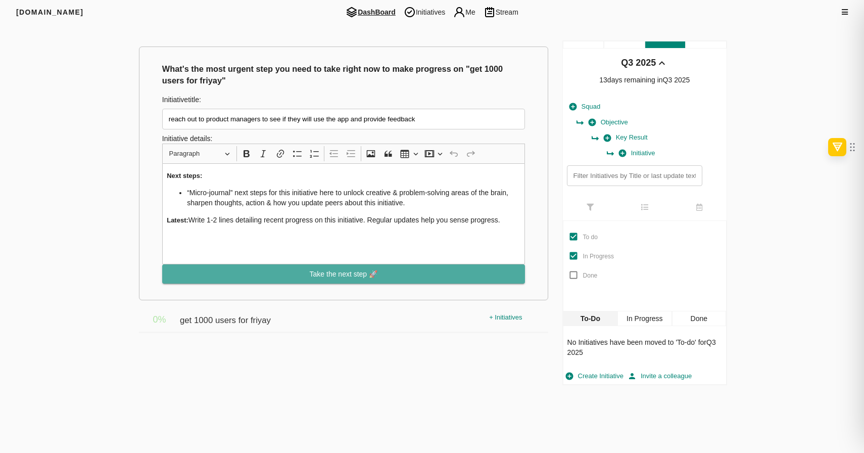
click at [307, 270] on span "Take the next step 🚀" at bounding box center [343, 274] width 356 height 13
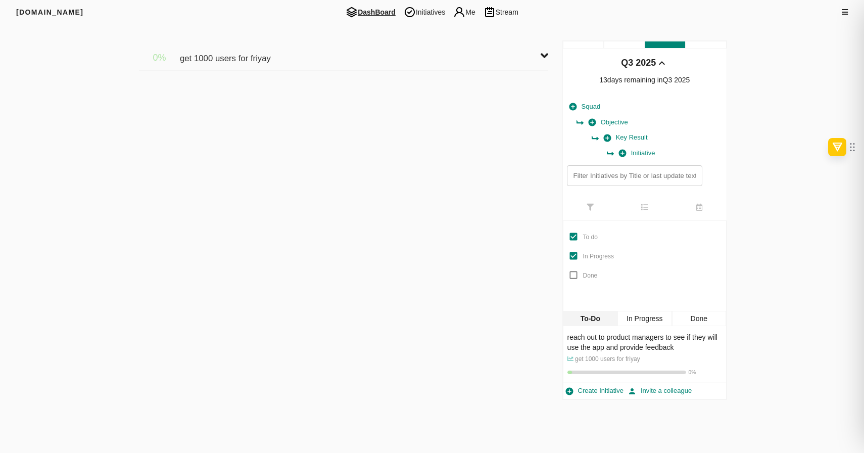
click at [540, 55] on icon at bounding box center [544, 55] width 8 height 12
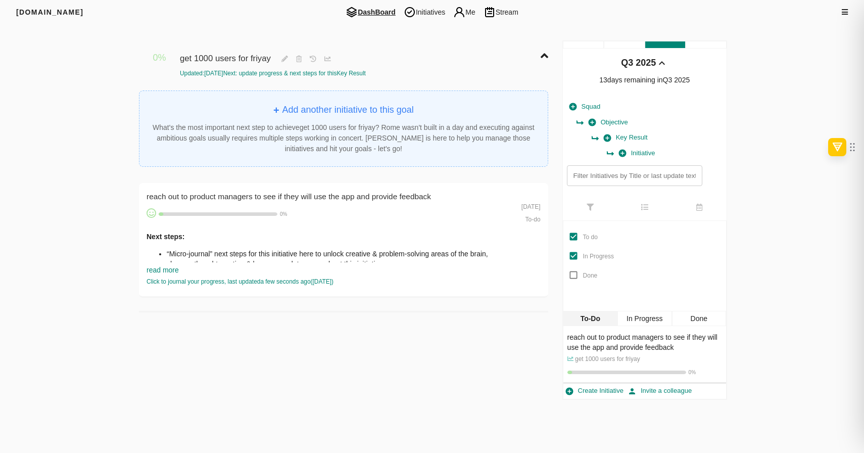
click at [540, 55] on icon at bounding box center [544, 55] width 8 height 12
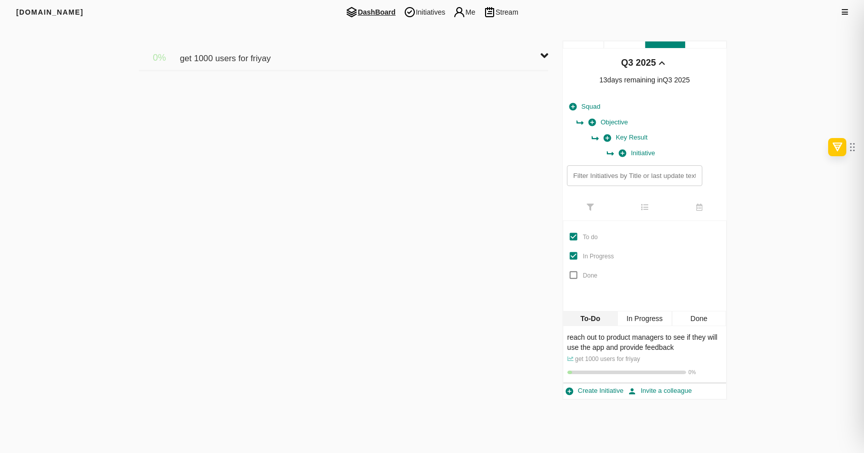
click at [540, 55] on icon at bounding box center [544, 55] width 8 height 12
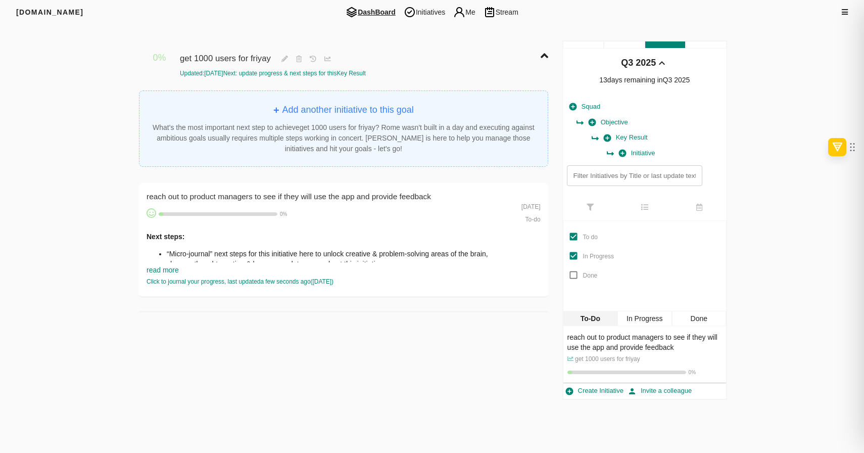
click at [230, 201] on span "reach out to product managers to see if they will use the app and provide feedb…" at bounding box center [290, 196] width 288 height 9
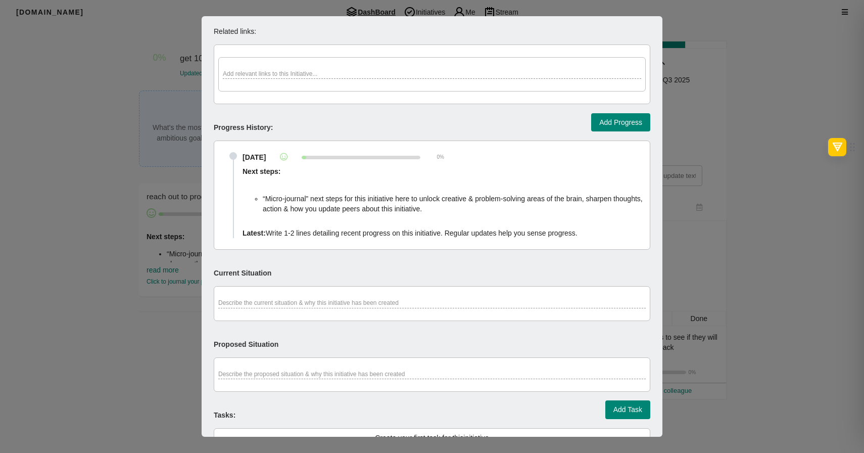
scroll to position [344, 0]
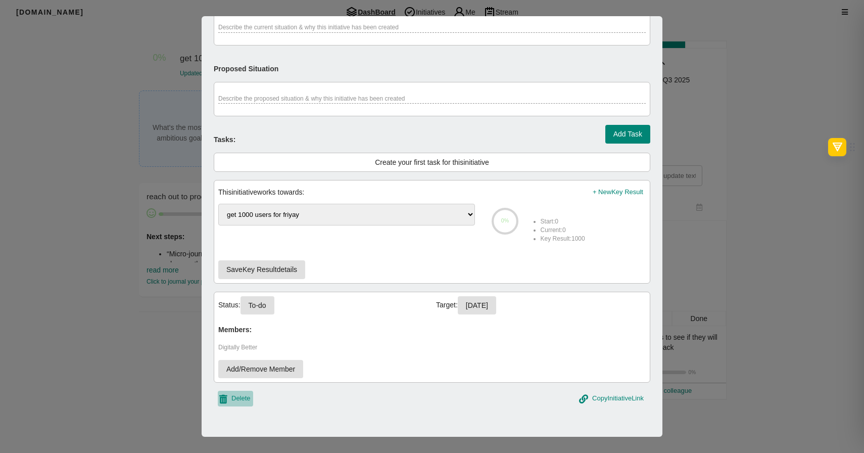
click at [232, 402] on span "Delete" at bounding box center [240, 398] width 19 height 12
click at [282, 402] on span "Yes, Delete" at bounding box center [299, 399] width 36 height 13
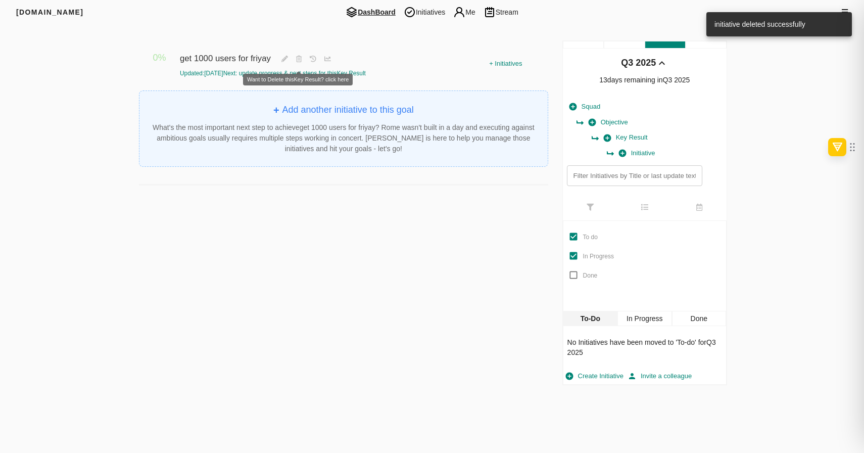
click at [301, 59] on icon at bounding box center [299, 59] width 14 height 15
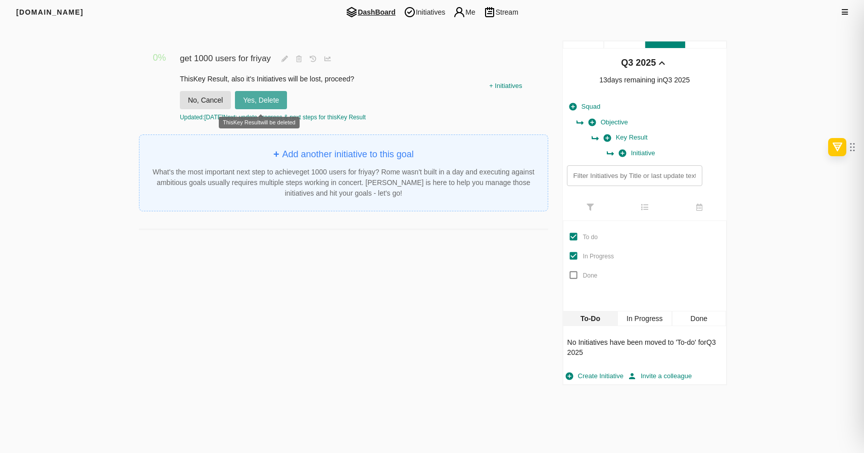
click at [271, 97] on span "Yes, Delete" at bounding box center [261, 100] width 36 height 13
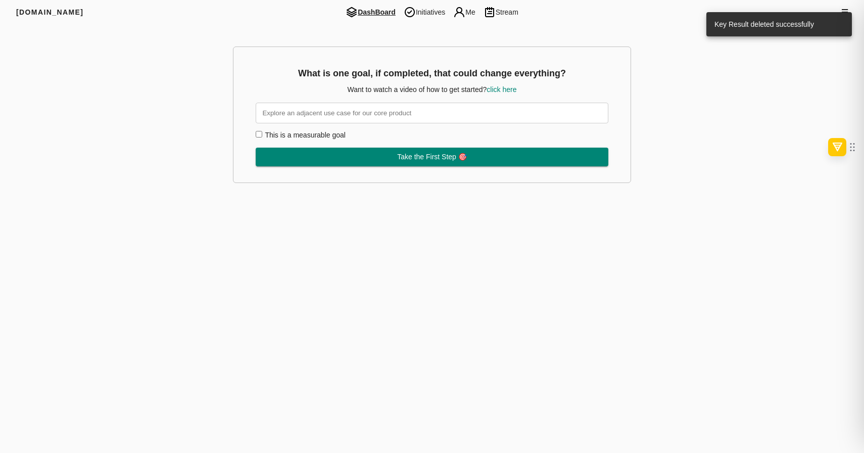
click at [135, 163] on div "Filters Q3 2025 What is one goal, if completed, that could change everything? W…" at bounding box center [432, 114] width 646 height 148
click at [350, 118] on input "text" at bounding box center [432, 113] width 352 height 21
type input "get 1000 users for friyay"
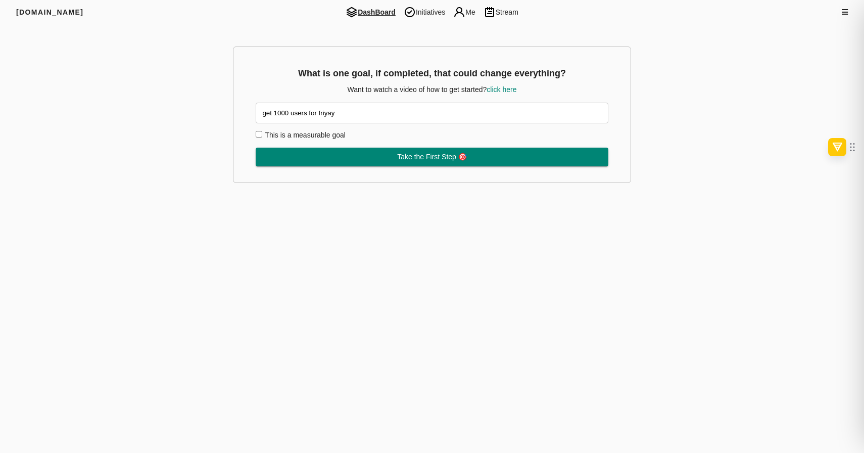
click at [233, 192] on html "[DOMAIN_NAME] DashBoard Initiatives Me Stream Filters Q3 2025 What is one goal,…" at bounding box center [432, 228] width 864 height 457
click at [291, 135] on label "This is a measurable goal" at bounding box center [305, 135] width 81 height 8
click at [262, 135] on input "This is a measurable goal" at bounding box center [259, 134] width 7 height 7
checkbox input "true"
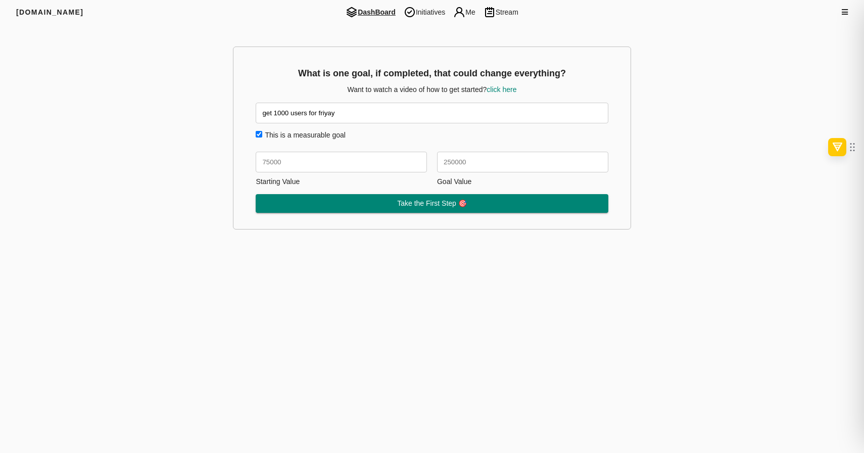
click at [327, 158] on input "text" at bounding box center [341, 162] width 171 height 21
type input "1"
click at [475, 166] on input "text" at bounding box center [522, 162] width 171 height 21
type input "1000"
click at [393, 214] on div "What is one goal, if completed, that could change everything? Want to watch a v…" at bounding box center [432, 137] width 399 height 183
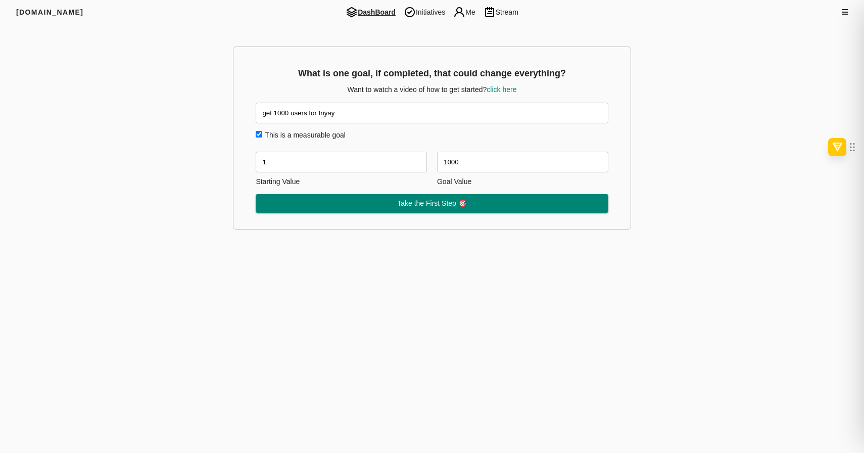
click at [397, 211] on button "Take the First Step 🎯" at bounding box center [432, 203] width 352 height 19
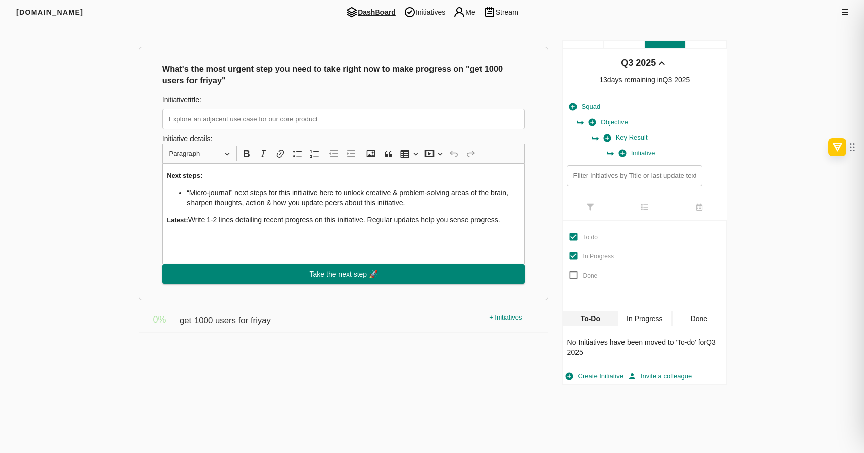
click at [307, 123] on input "text" at bounding box center [343, 119] width 363 height 21
type input "reach out to product managers to see if they will use the app and provide feedb…"
click at [369, 274] on span "Take the next step 🚀" at bounding box center [344, 274] width 68 height 13
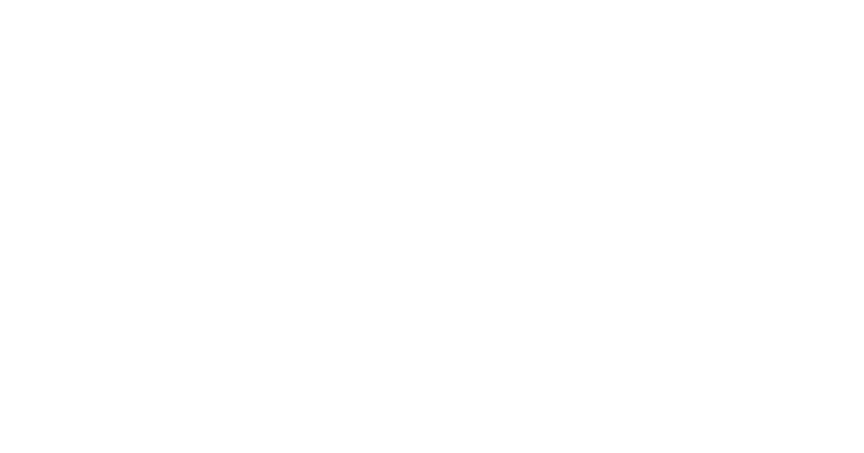
click at [41, 74] on html at bounding box center [432, 228] width 864 height 457
